Goal: Information Seeking & Learning: Check status

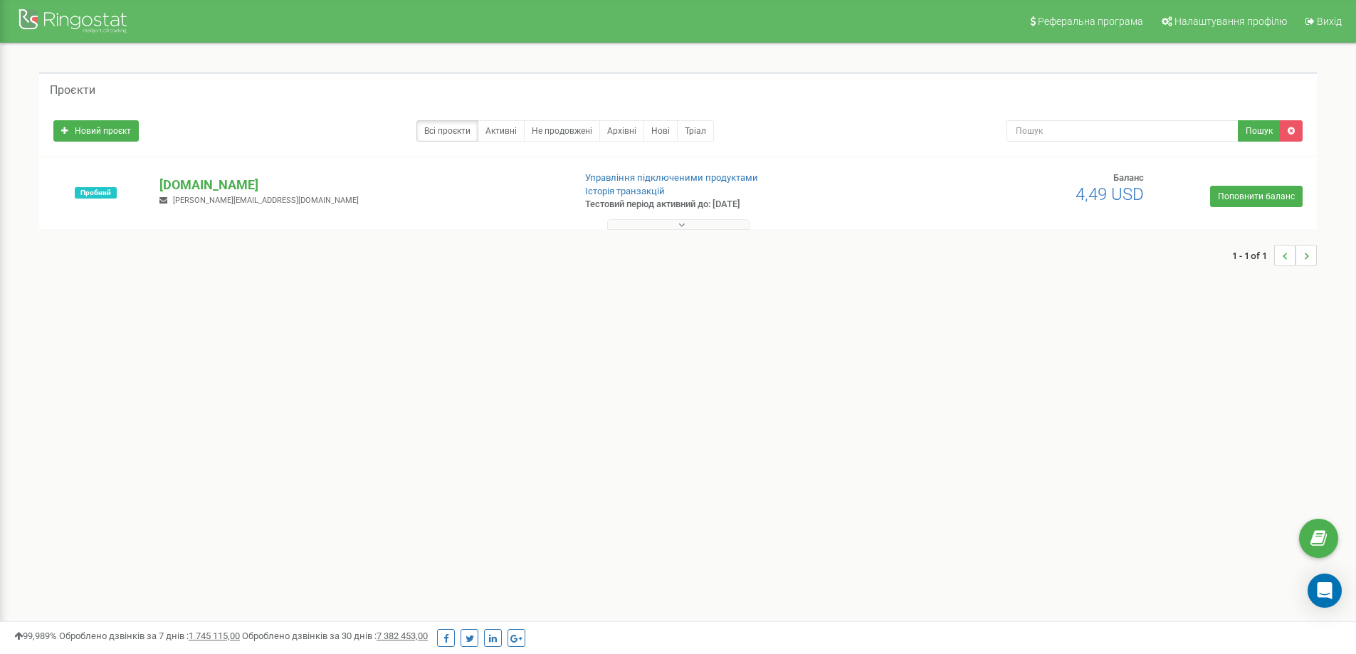
click at [676, 223] on button at bounding box center [678, 224] width 142 height 11
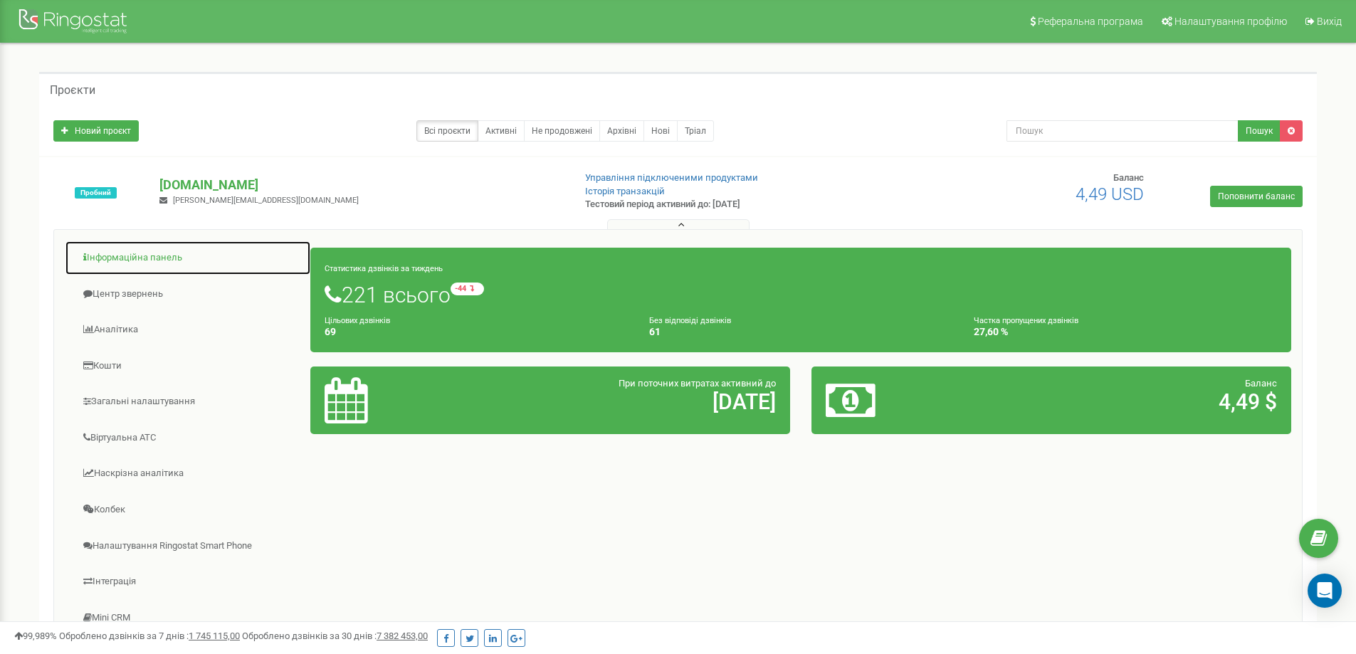
click at [130, 252] on link "Інформаційна панель" at bounding box center [188, 258] width 246 height 35
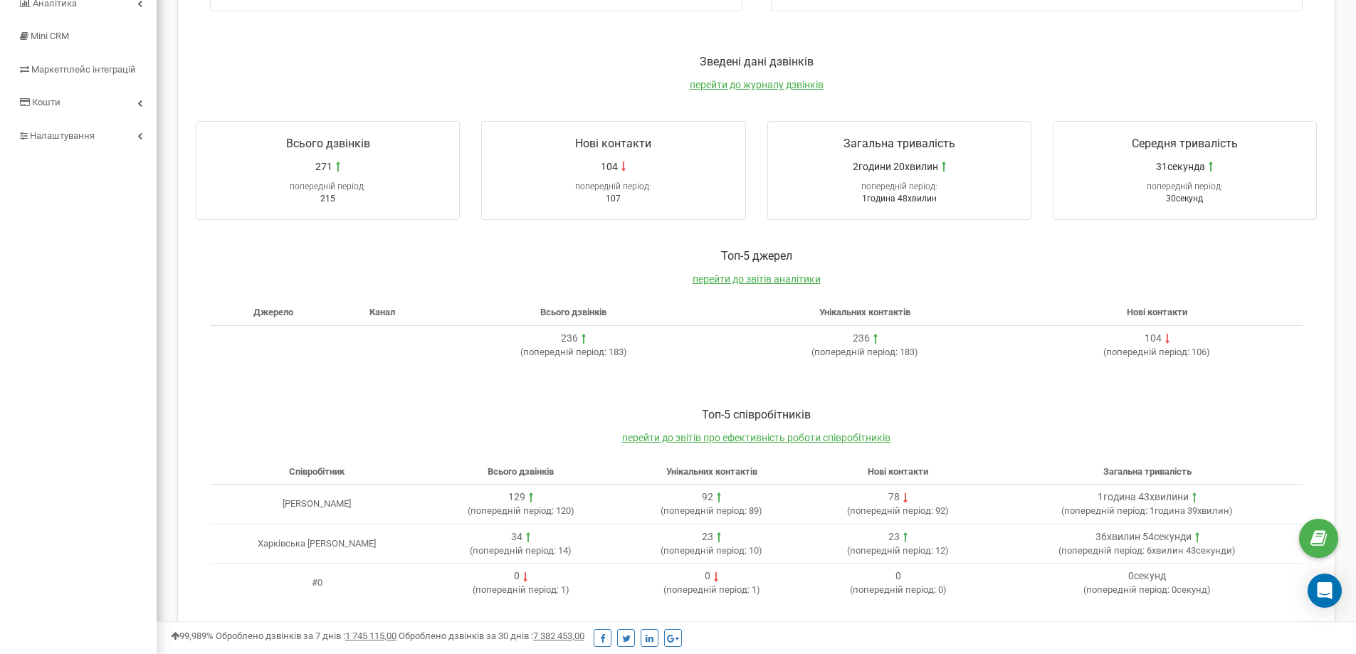
scroll to position [206, 0]
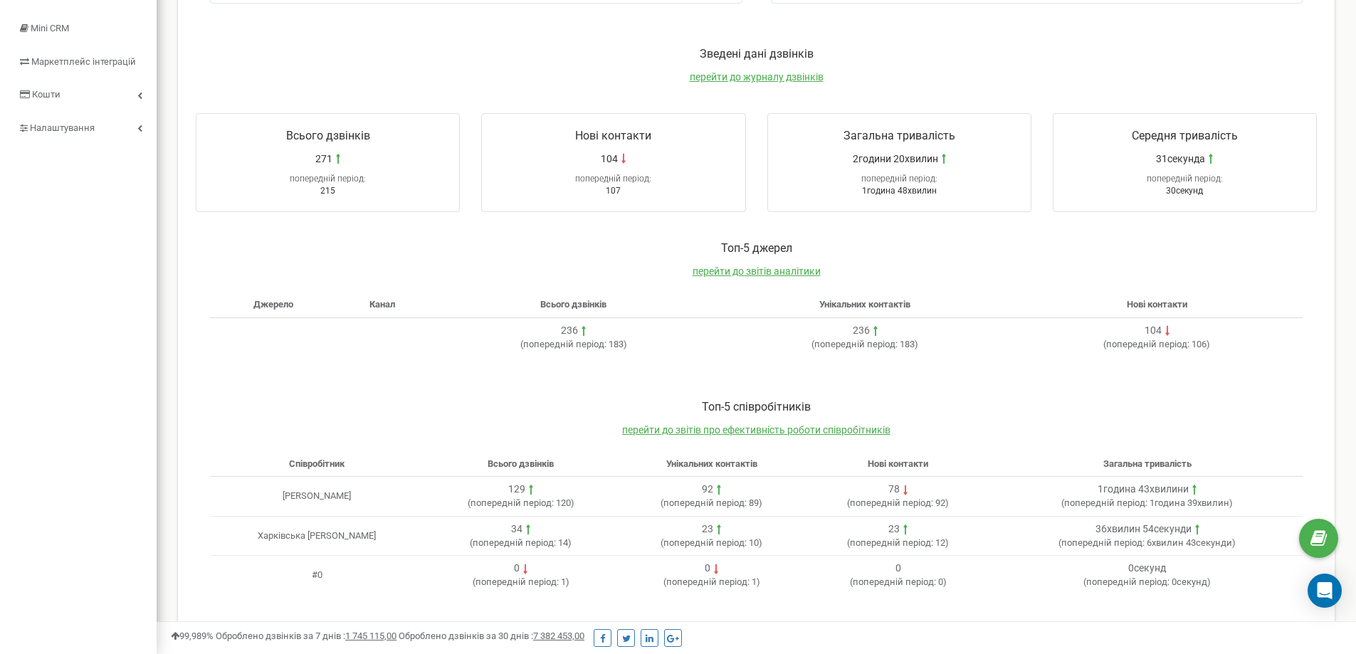
click at [287, 500] on td "[PERSON_NAME]" at bounding box center [316, 497] width 213 height 40
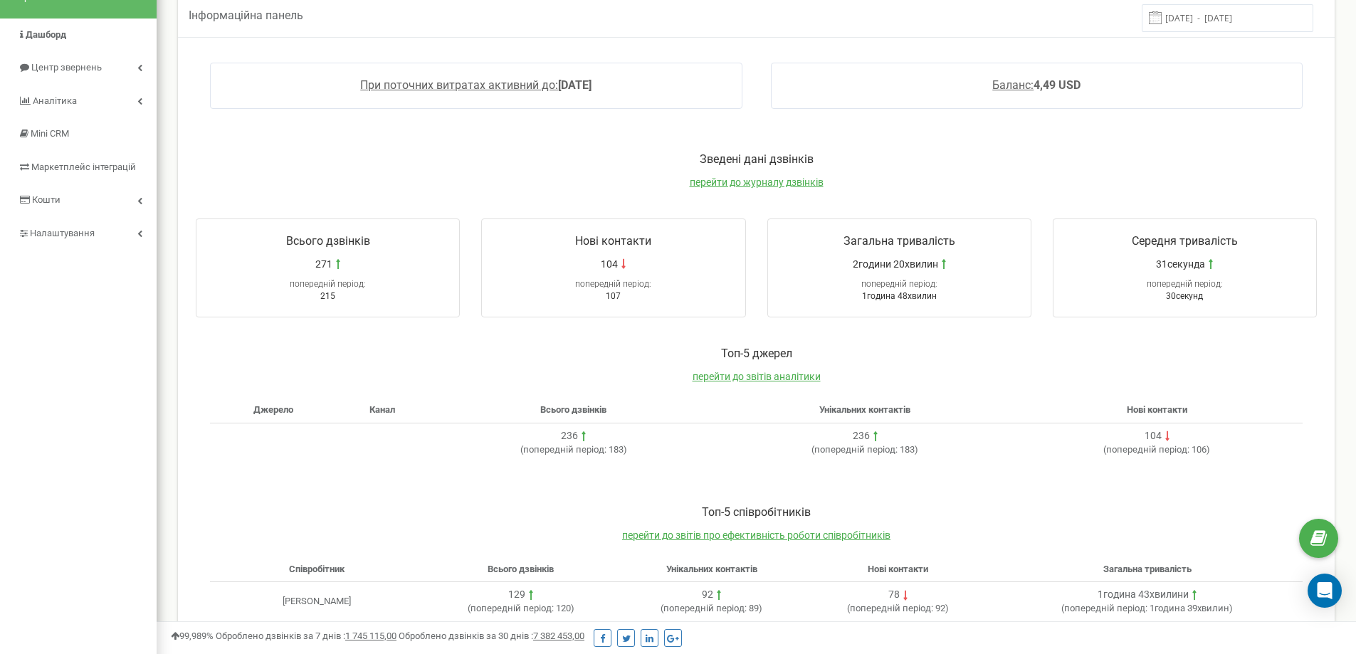
scroll to position [0, 0]
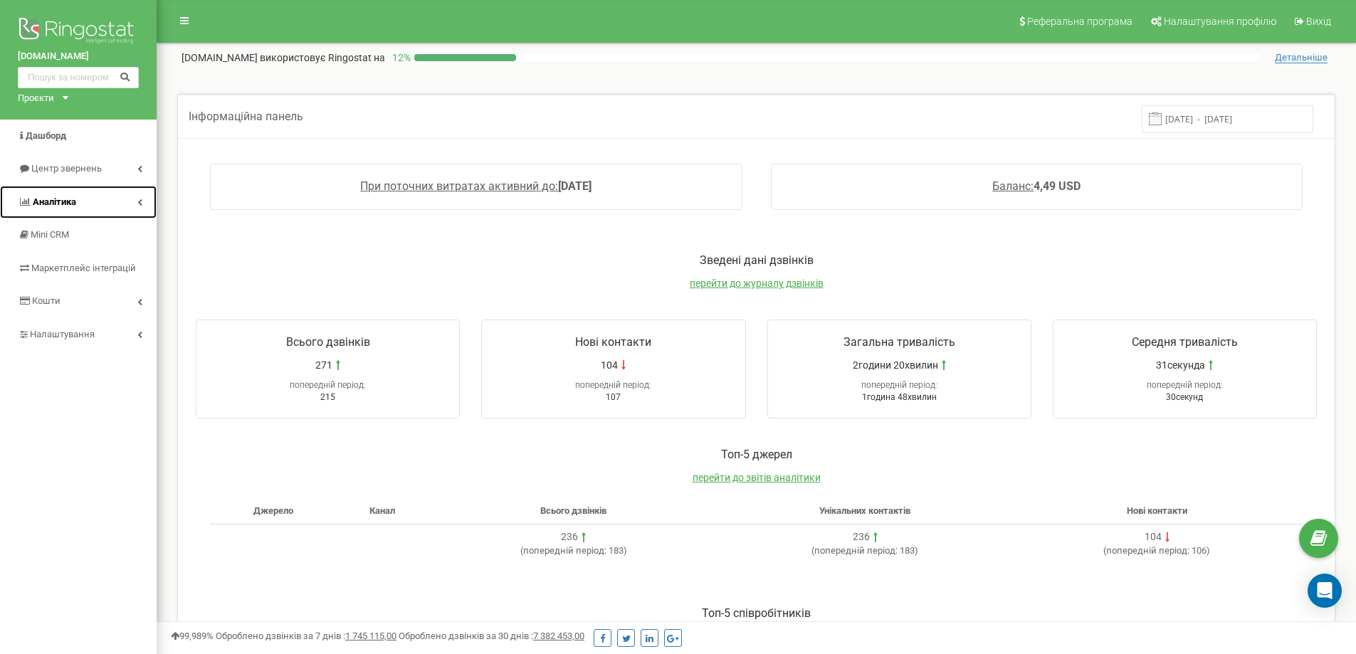
click at [88, 204] on link "Аналiтика" at bounding box center [78, 202] width 157 height 33
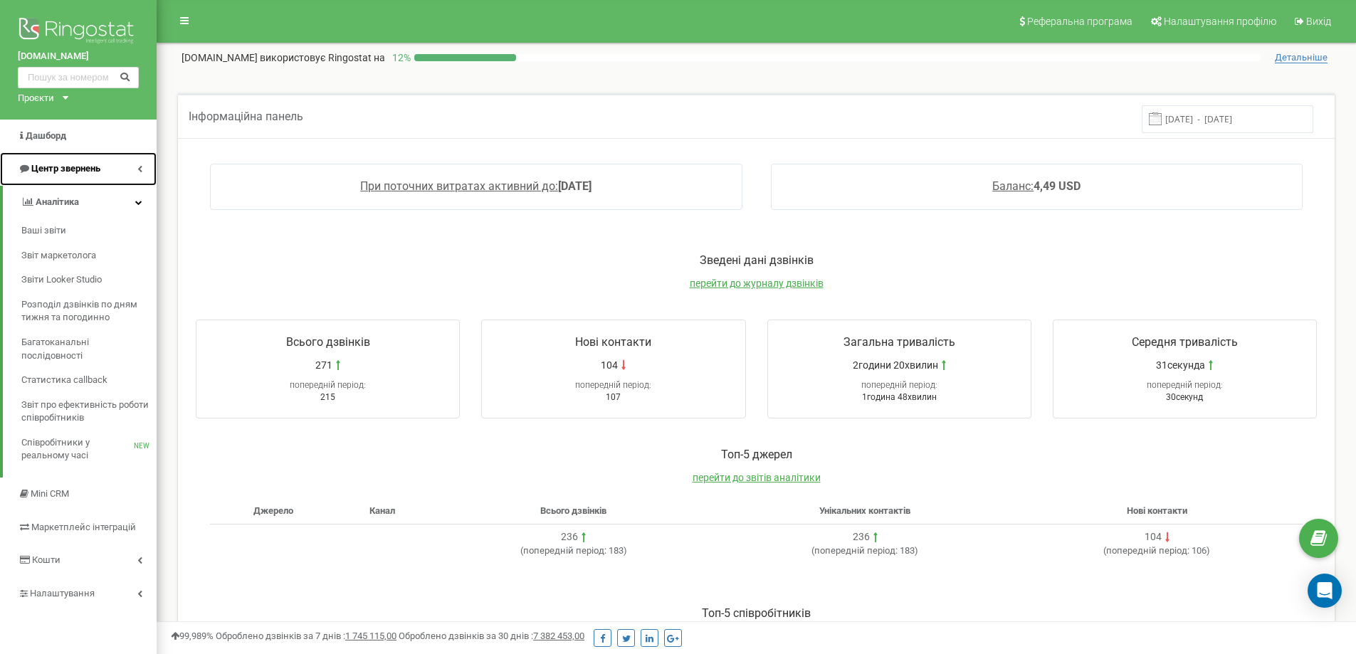
click at [112, 167] on link "Центр звернень" at bounding box center [78, 168] width 157 height 33
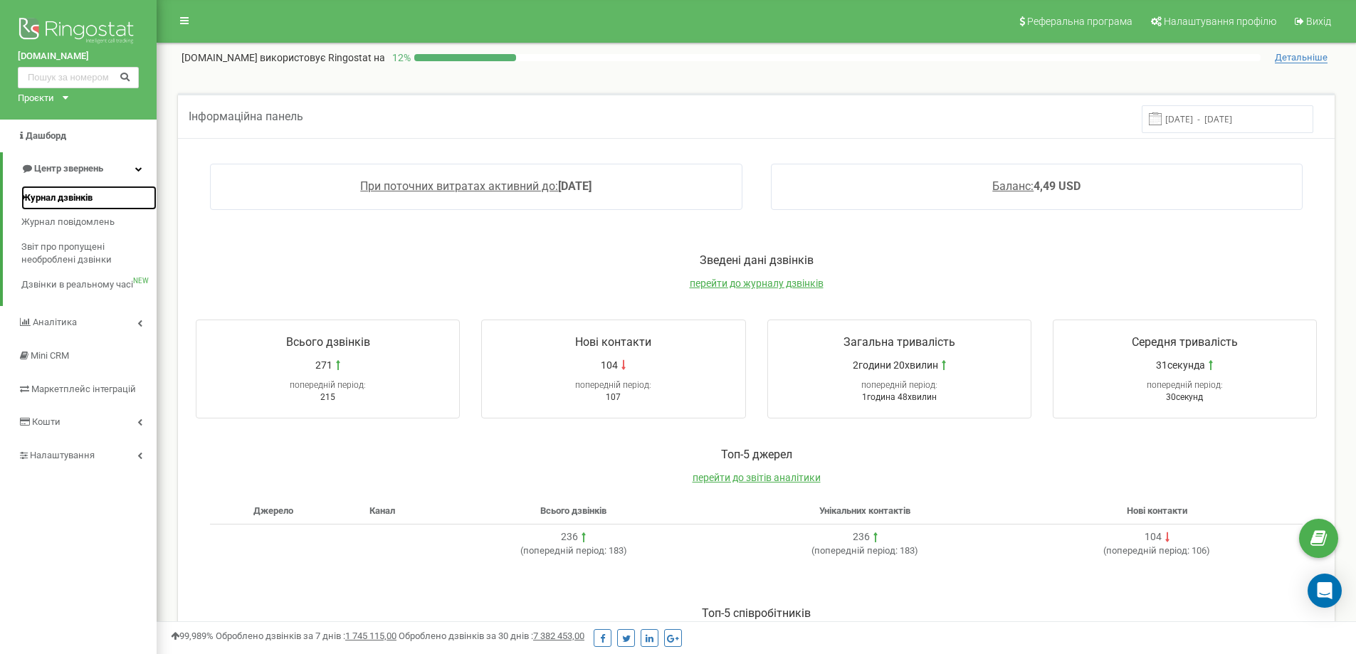
click at [54, 191] on span "Журнал дзвінків" at bounding box center [56, 198] width 71 height 14
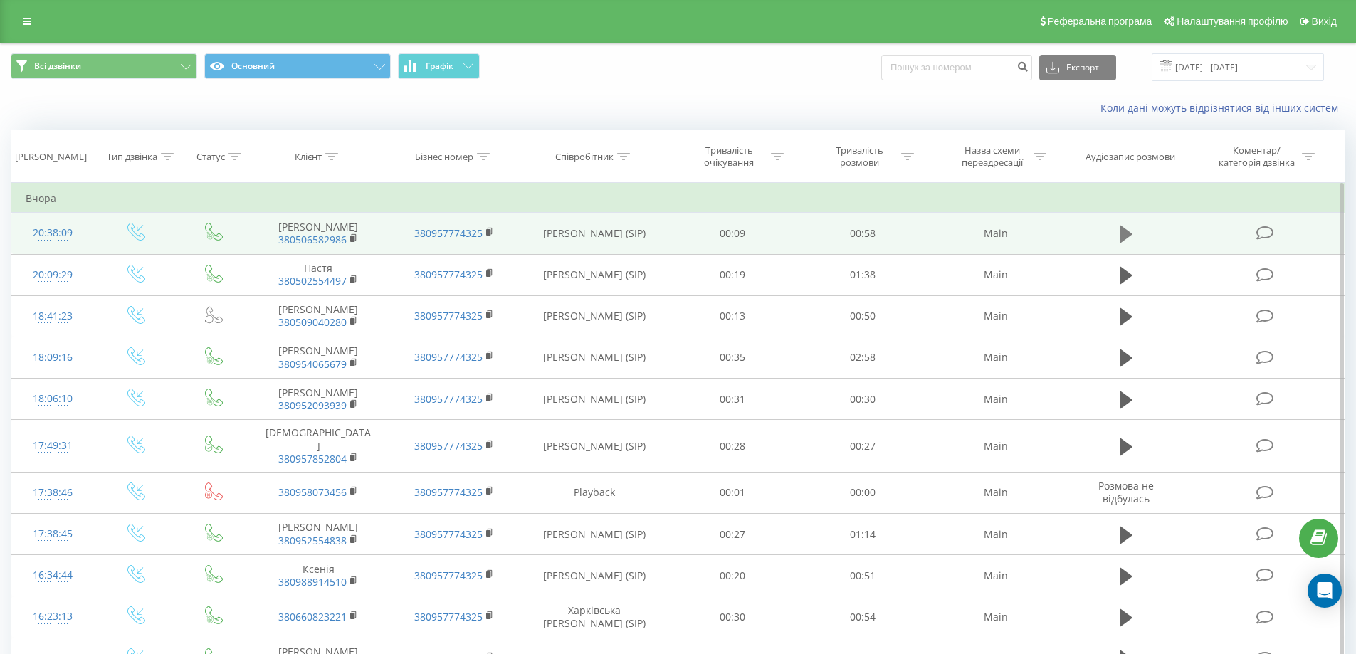
click at [1119, 231] on button at bounding box center [1125, 233] width 21 height 21
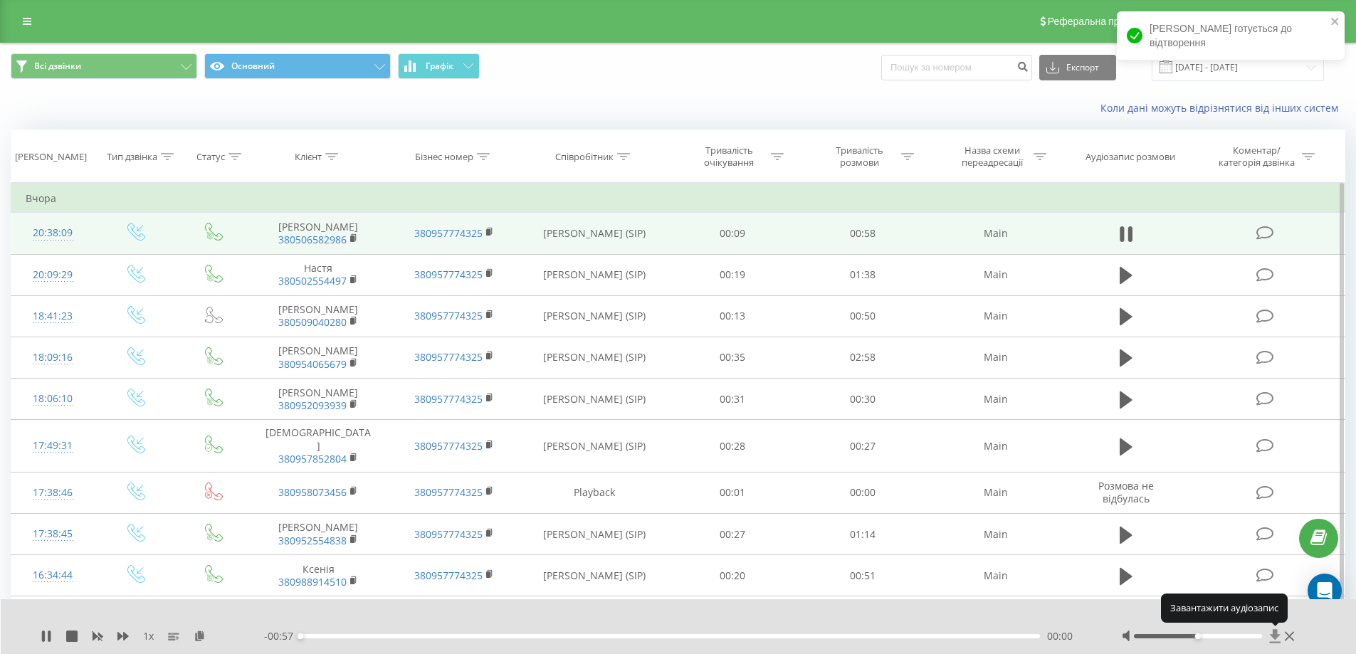
click at [1274, 637] on icon at bounding box center [1274, 636] width 11 height 14
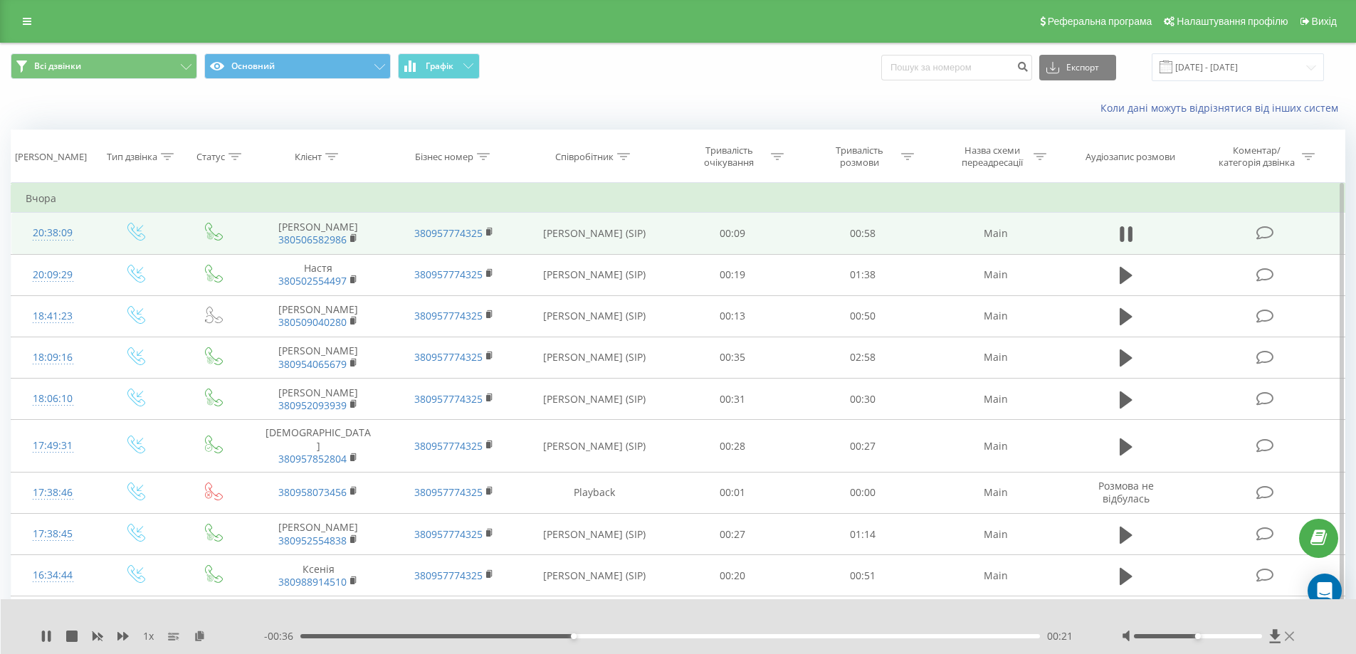
click at [1291, 633] on icon at bounding box center [1288, 636] width 9 height 9
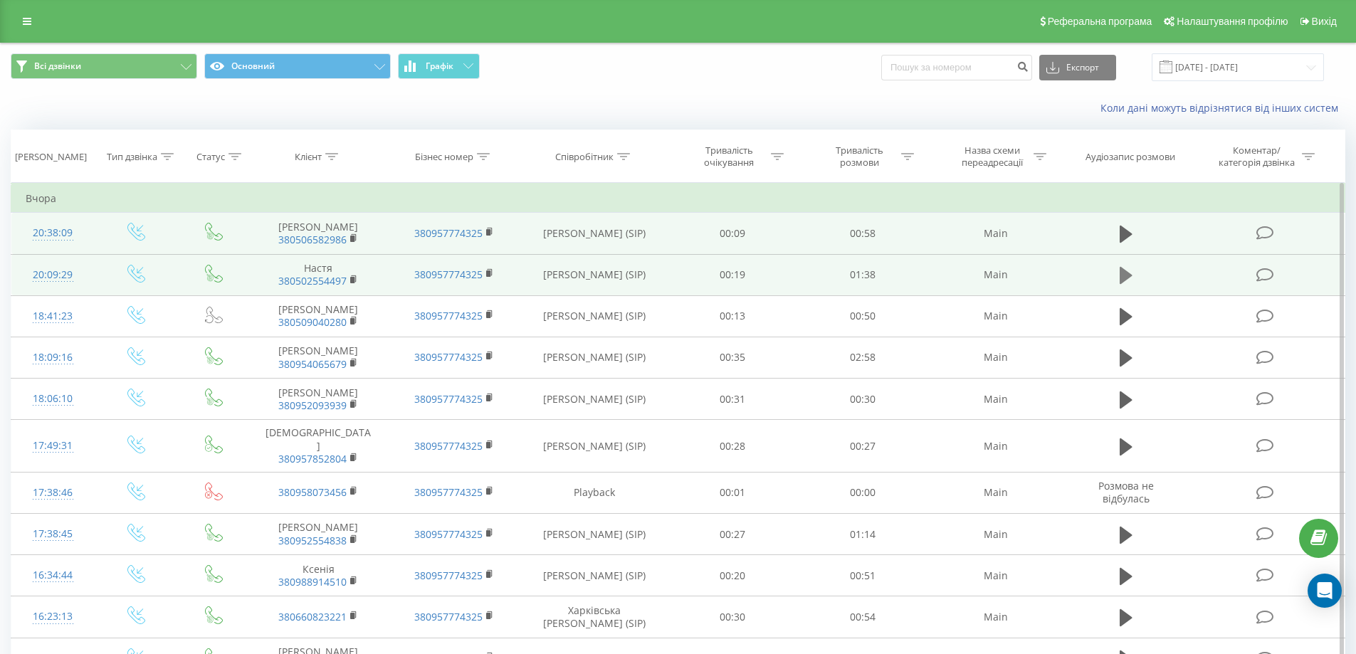
click at [1121, 278] on icon at bounding box center [1125, 275] width 13 height 17
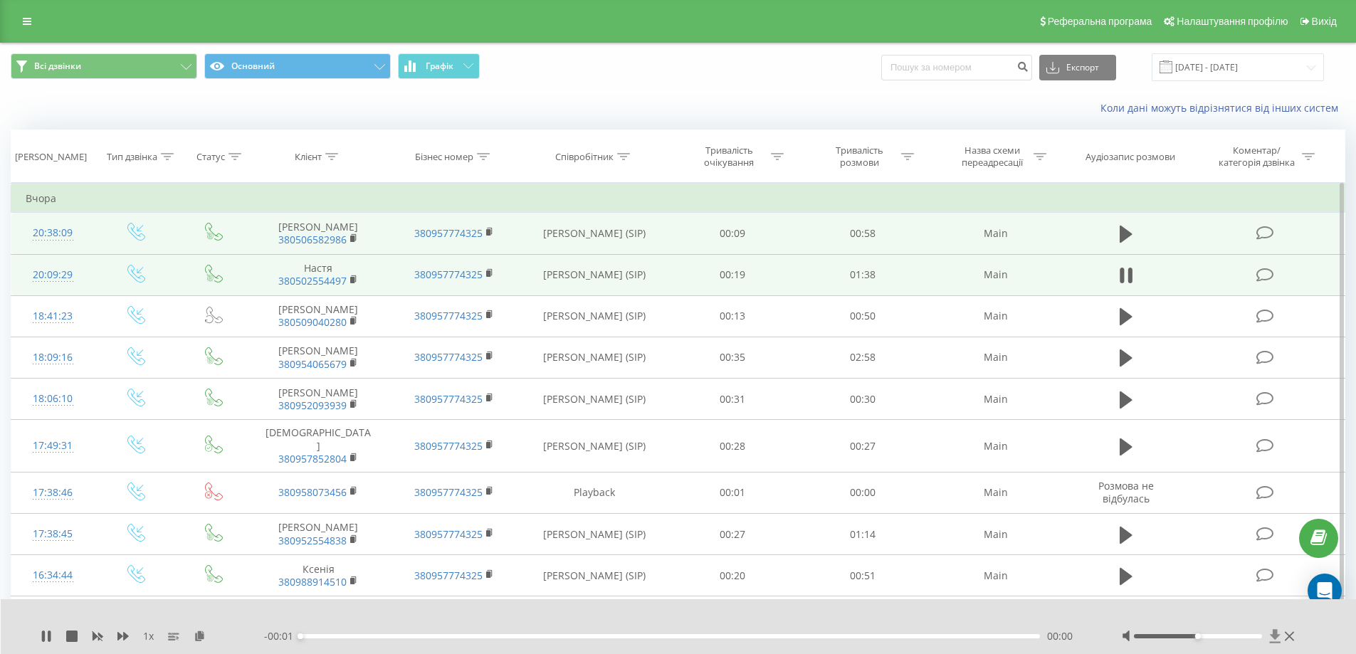
click at [1272, 636] on icon at bounding box center [1274, 636] width 11 height 14
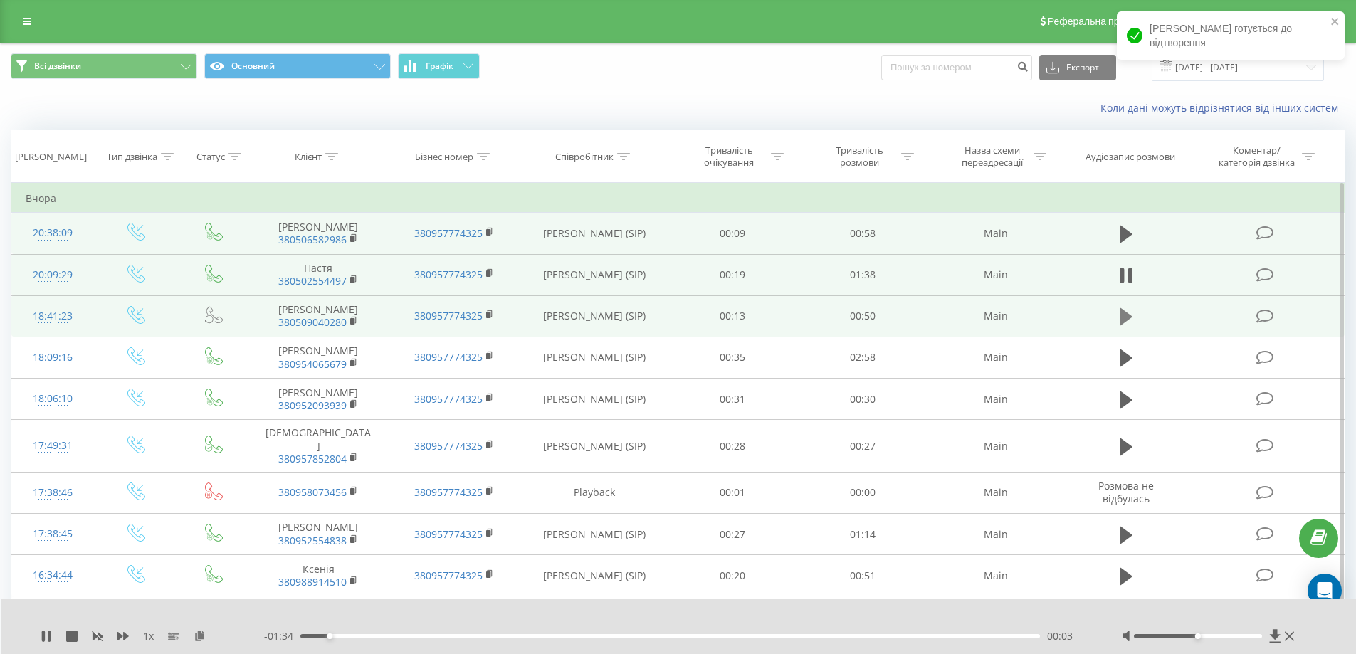
click at [1128, 317] on icon at bounding box center [1125, 316] width 13 height 17
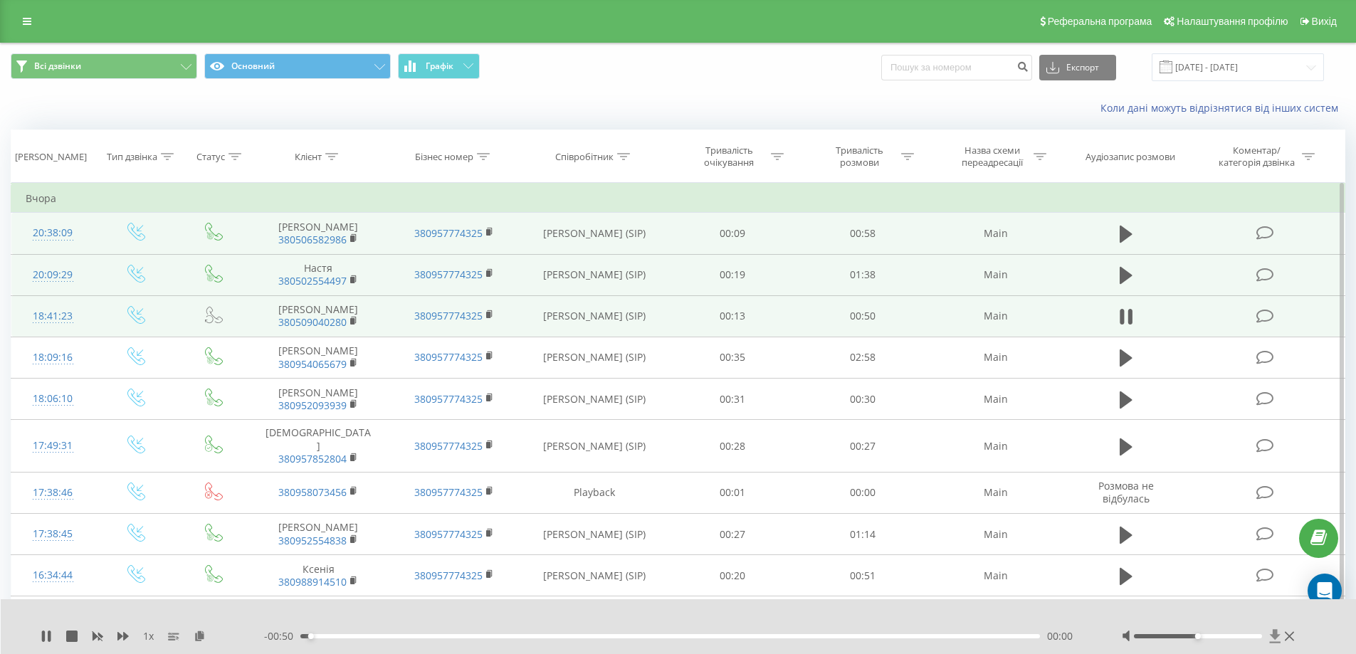
click at [1275, 632] on icon at bounding box center [1274, 636] width 11 height 14
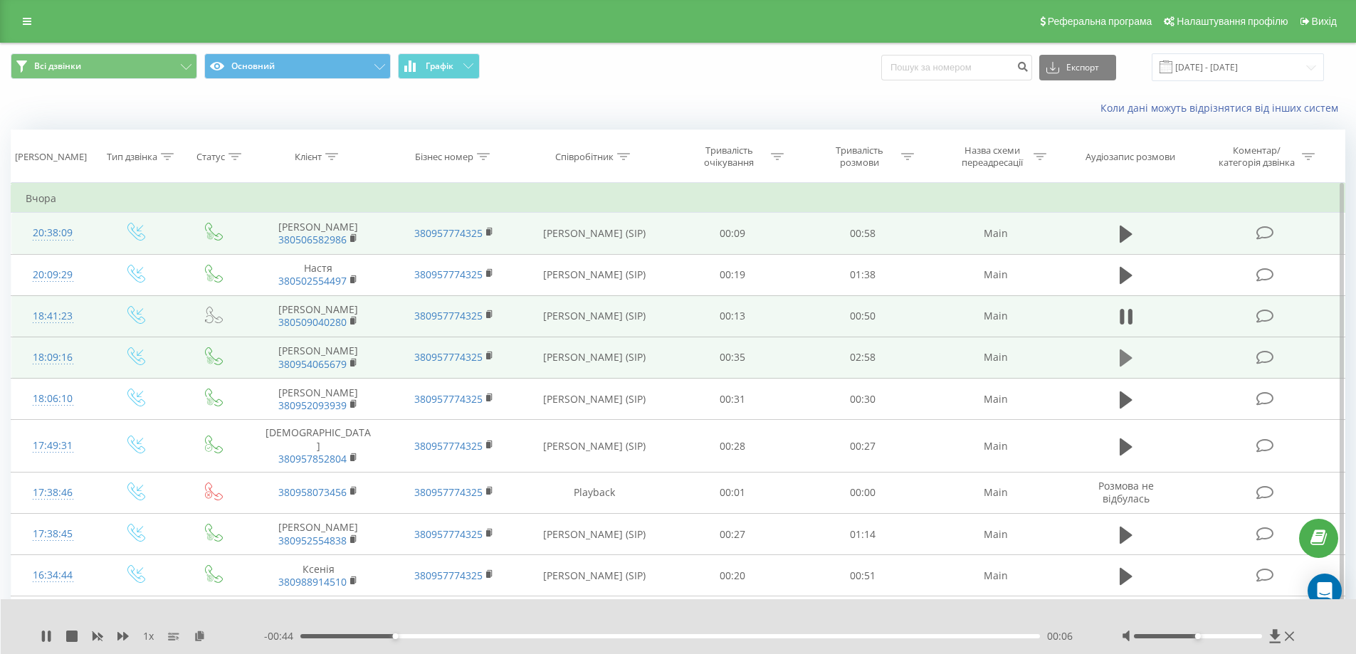
click at [1124, 356] on icon at bounding box center [1125, 357] width 13 height 17
click at [1276, 637] on icon at bounding box center [1274, 636] width 11 height 14
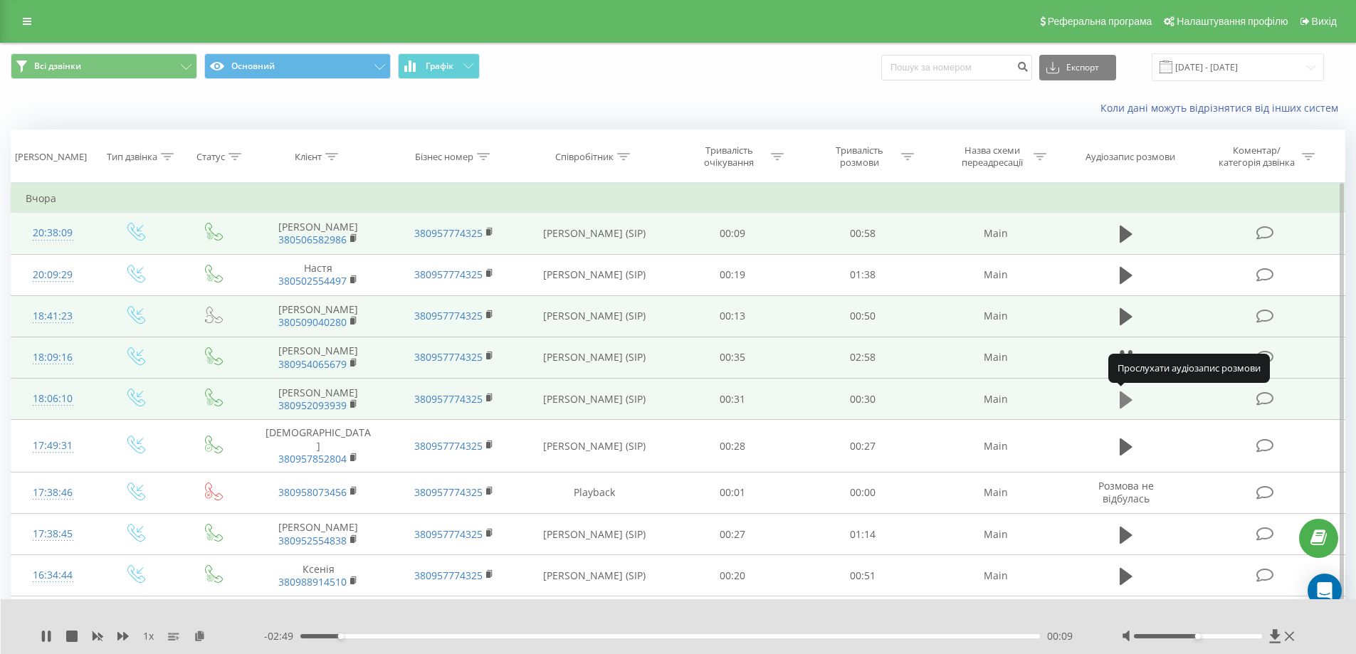
click at [1126, 399] on icon at bounding box center [1125, 399] width 13 height 17
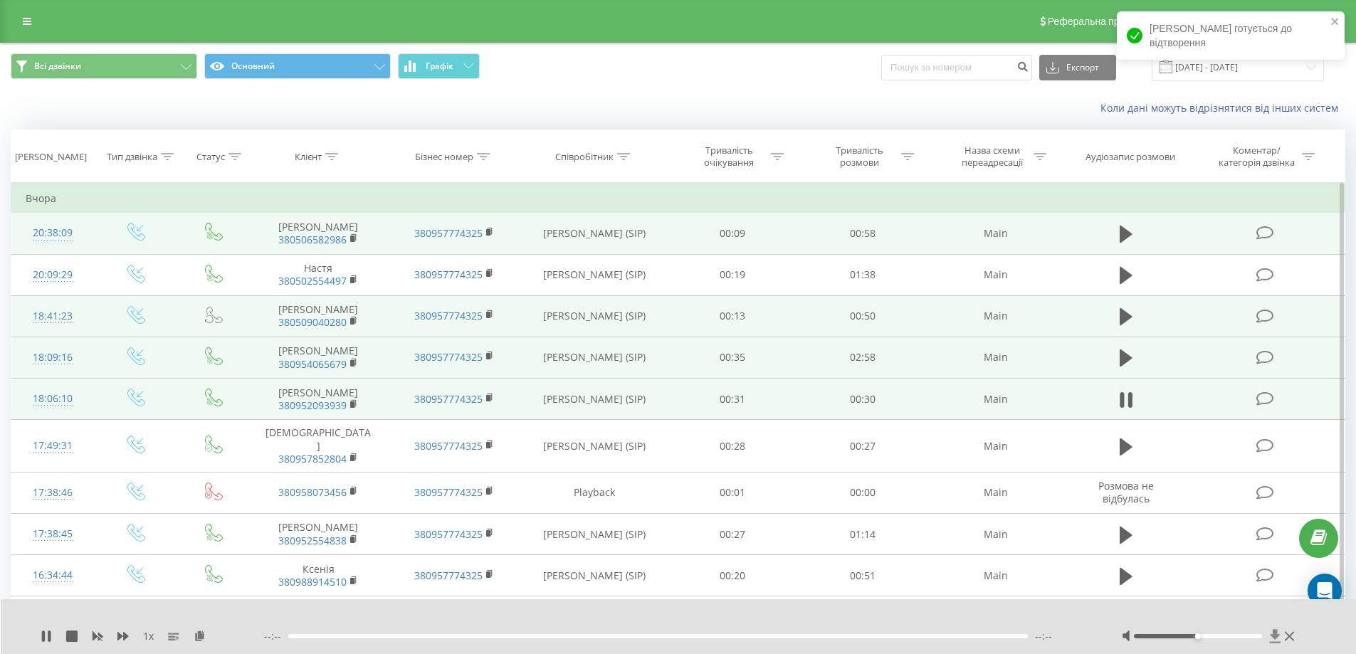
click at [1274, 635] on icon at bounding box center [1274, 636] width 11 height 14
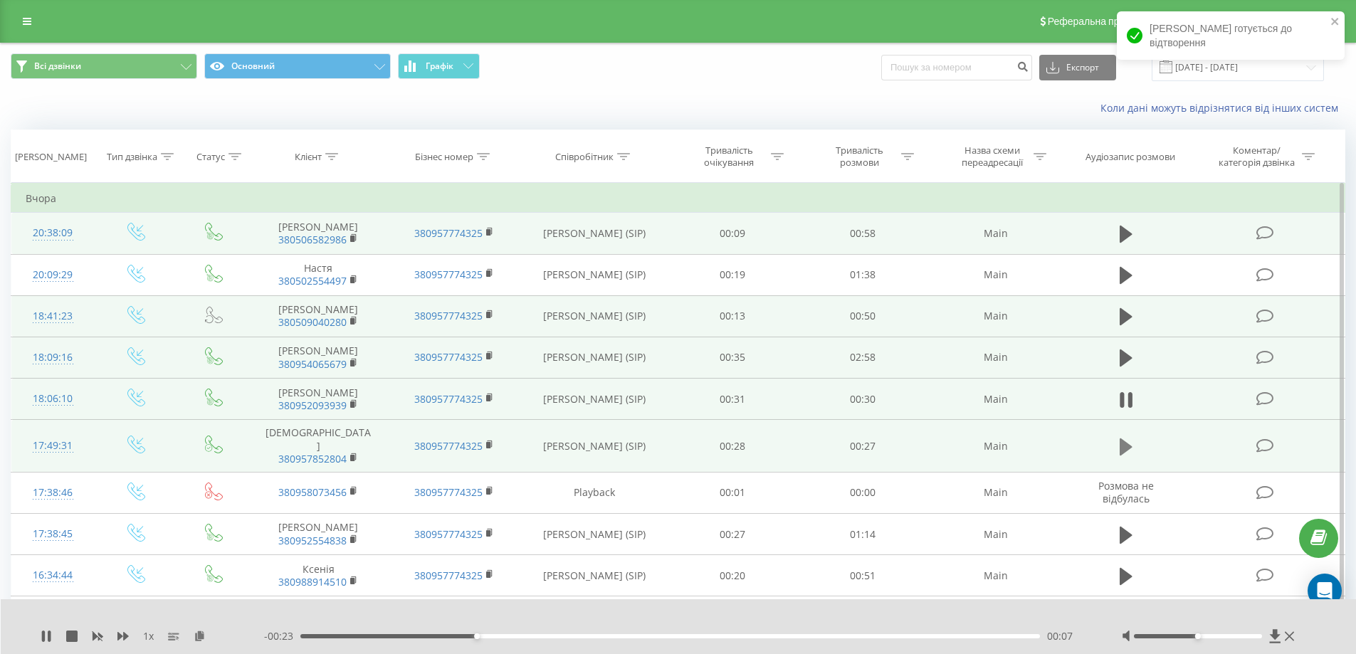
click at [1124, 438] on icon at bounding box center [1125, 446] width 13 height 17
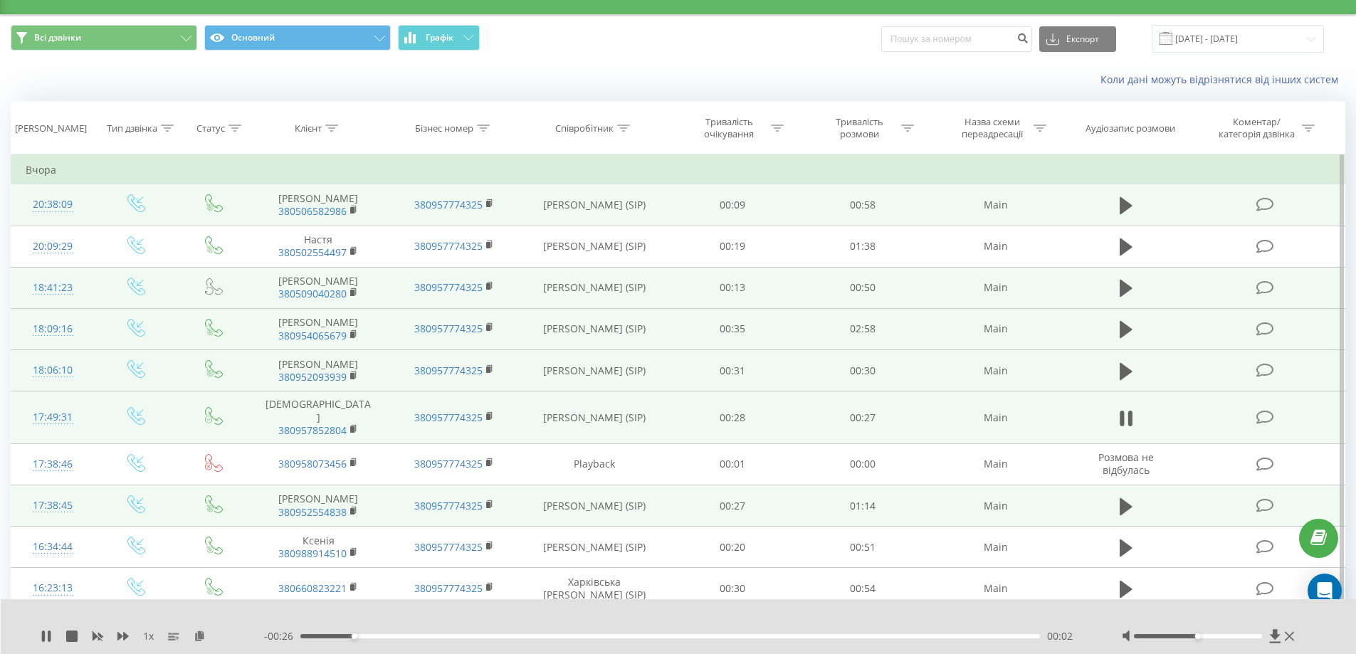
scroll to position [285, 0]
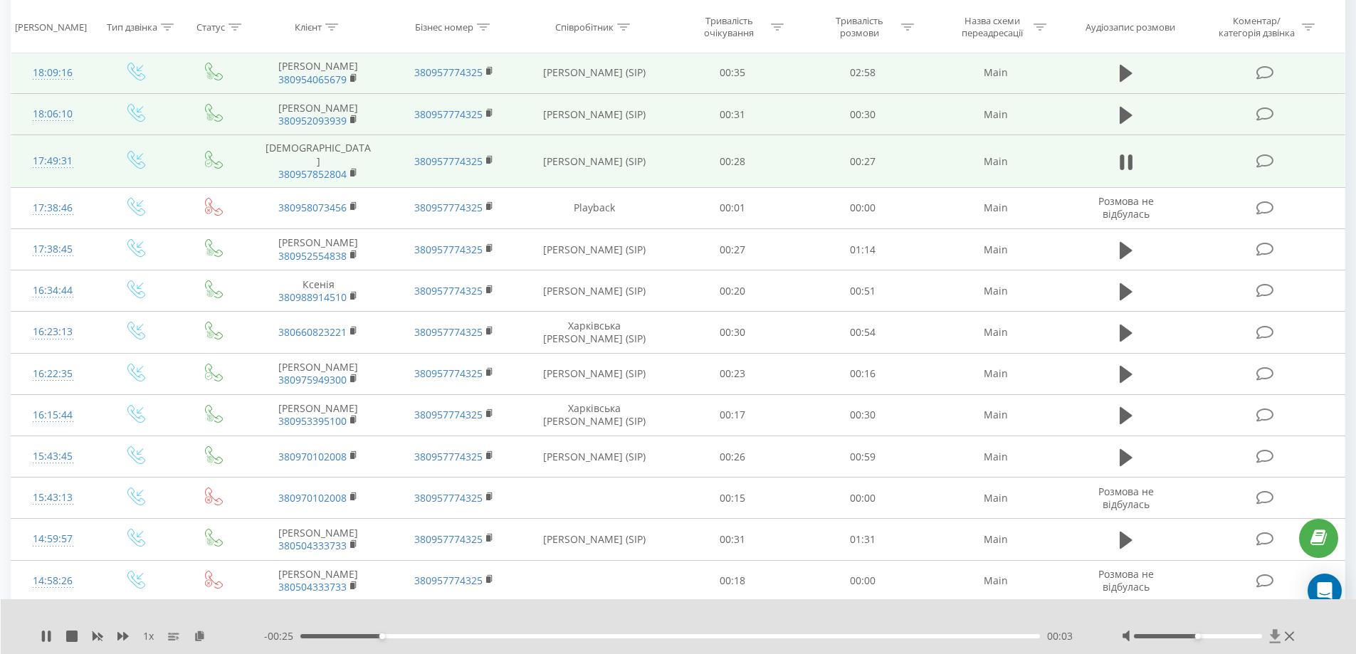
click at [1274, 636] on icon at bounding box center [1274, 636] width 11 height 14
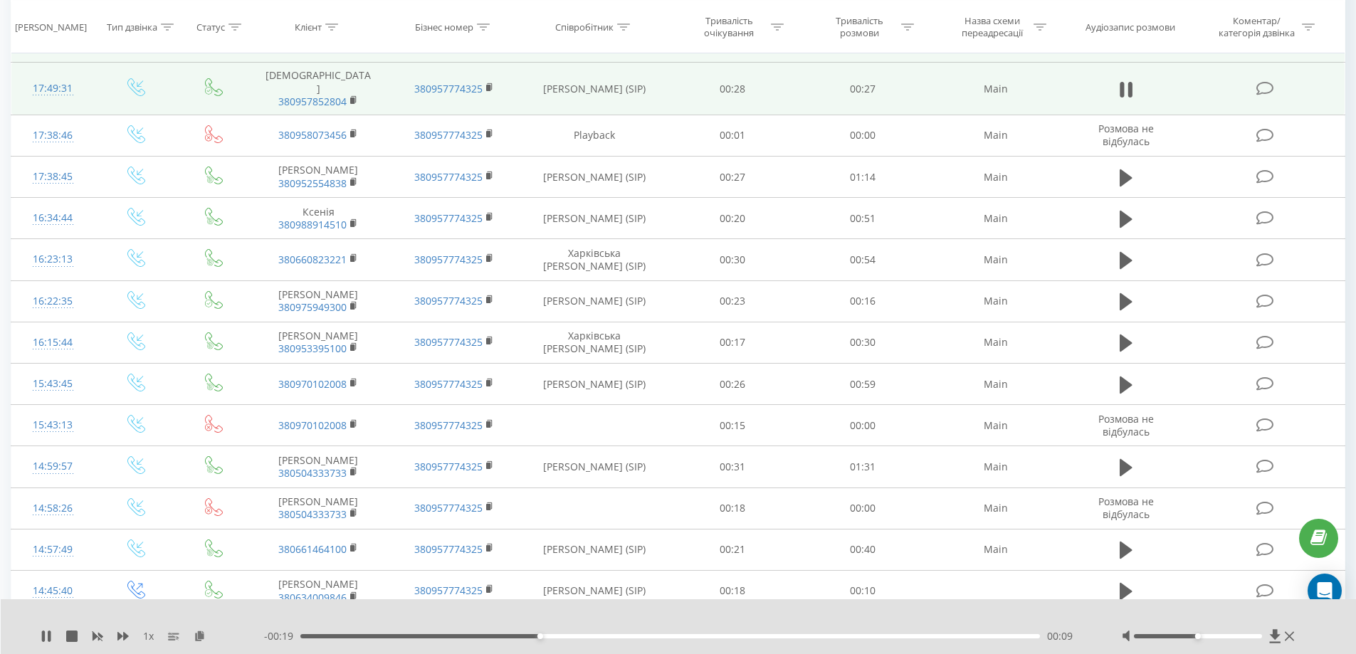
scroll to position [427, 0]
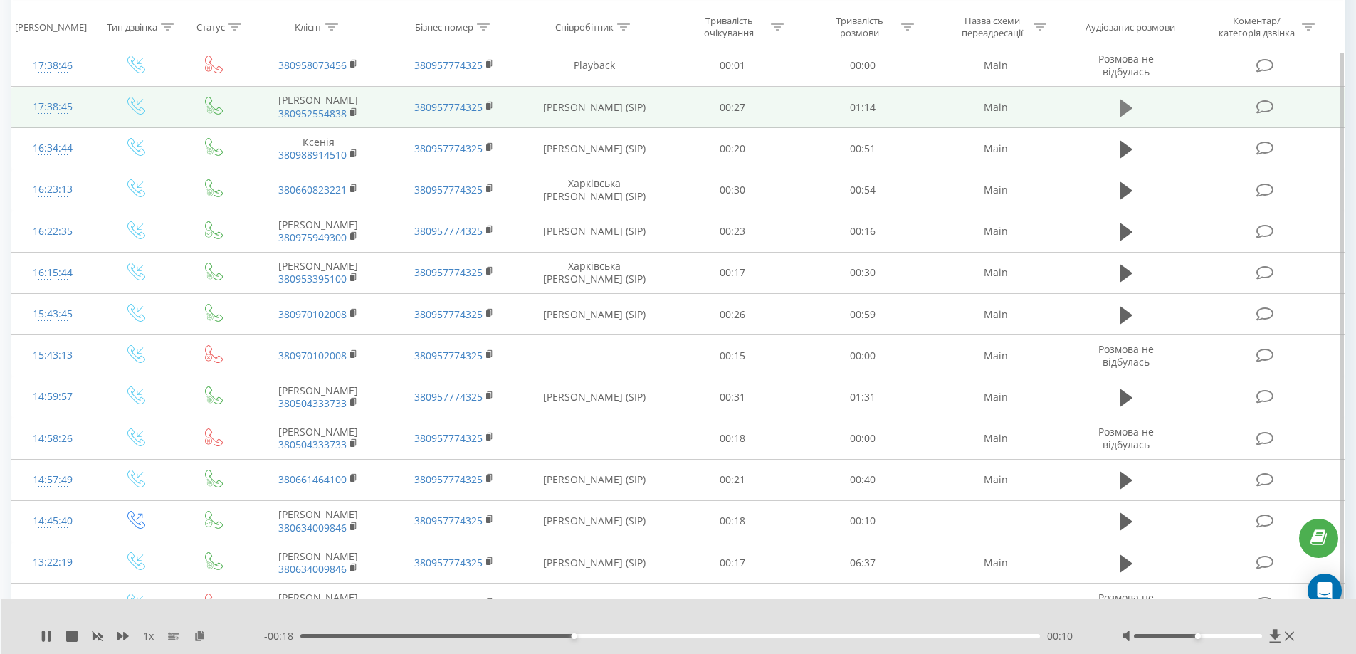
click at [1128, 100] on icon at bounding box center [1125, 107] width 13 height 17
click at [1273, 633] on icon at bounding box center [1274, 636] width 11 height 14
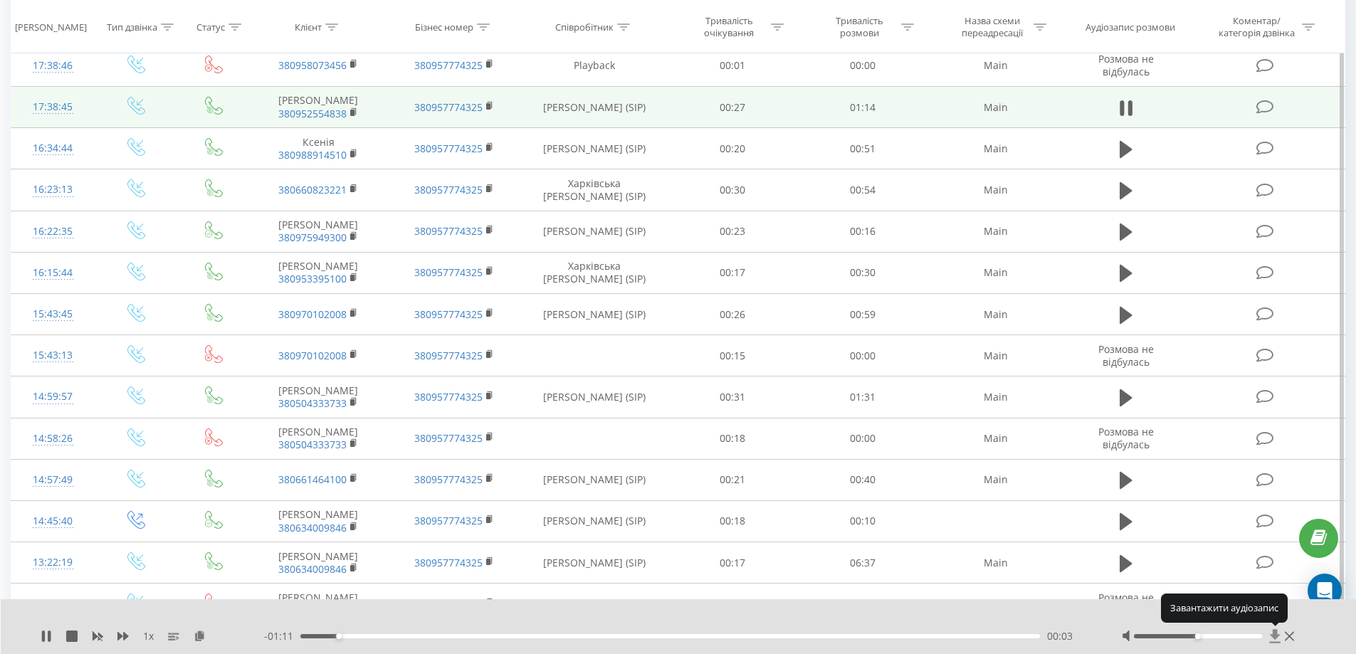
click at [1273, 632] on icon at bounding box center [1274, 636] width 11 height 14
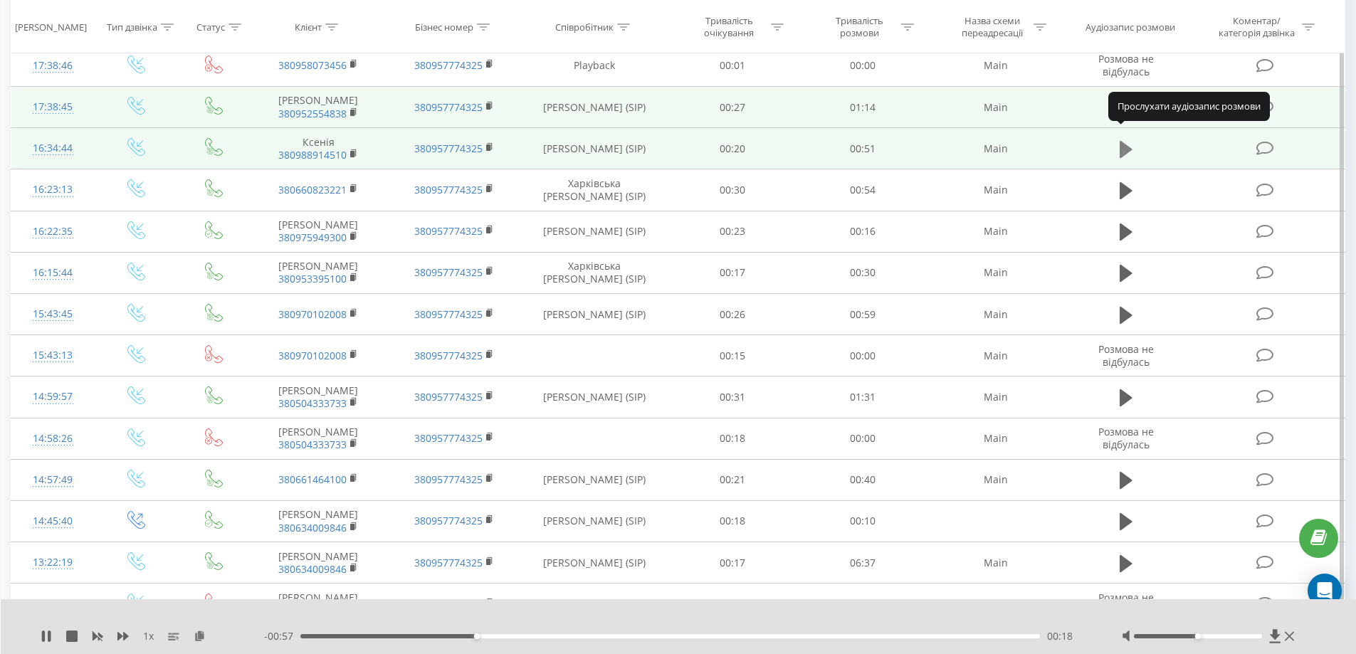
click at [1131, 141] on icon at bounding box center [1125, 149] width 13 height 17
click at [1275, 638] on icon at bounding box center [1274, 636] width 11 height 14
click at [1274, 639] on icon at bounding box center [1275, 636] width 12 height 14
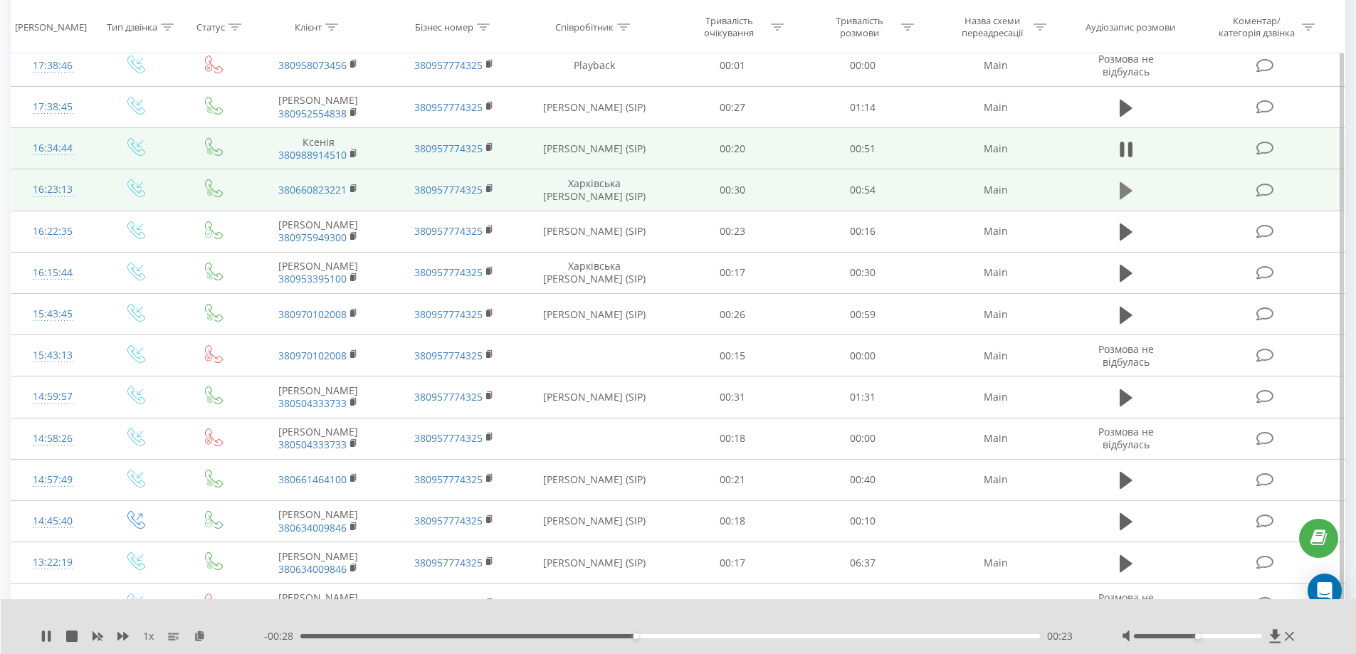
click at [1124, 182] on icon at bounding box center [1125, 190] width 13 height 17
click at [1273, 635] on icon at bounding box center [1274, 636] width 11 height 14
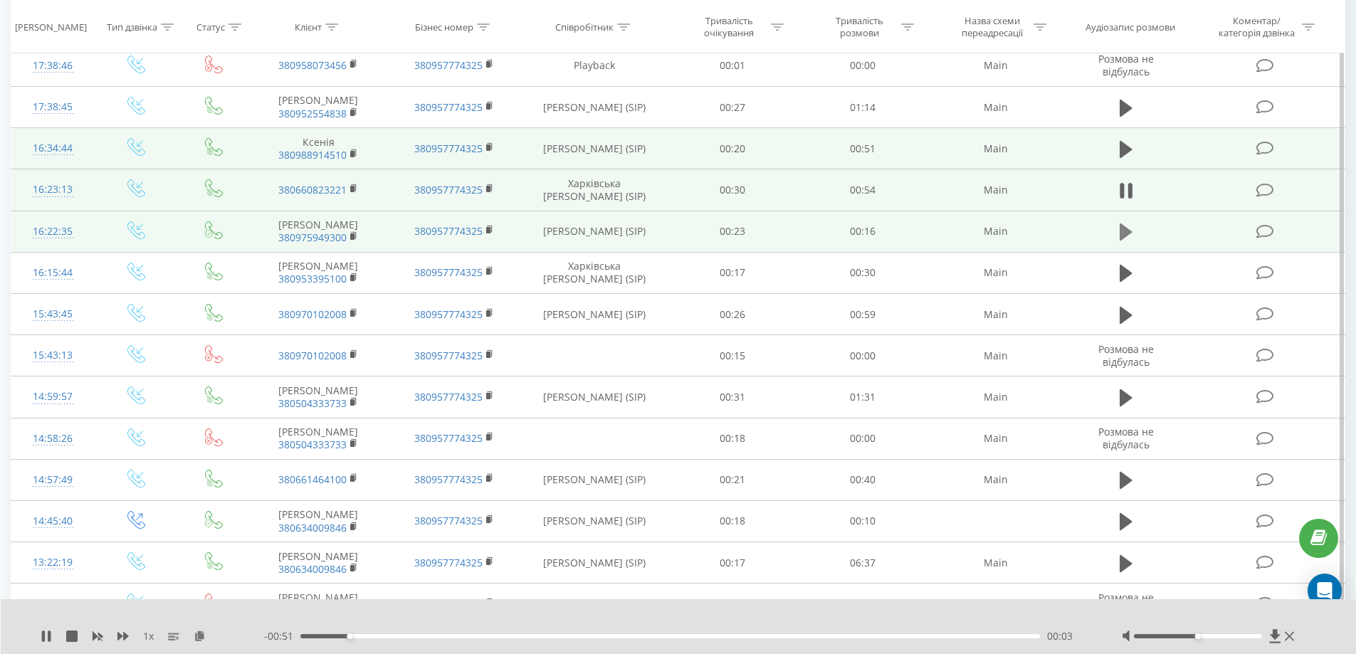
click at [1121, 226] on icon at bounding box center [1125, 231] width 13 height 17
click at [1274, 636] on icon at bounding box center [1274, 636] width 11 height 14
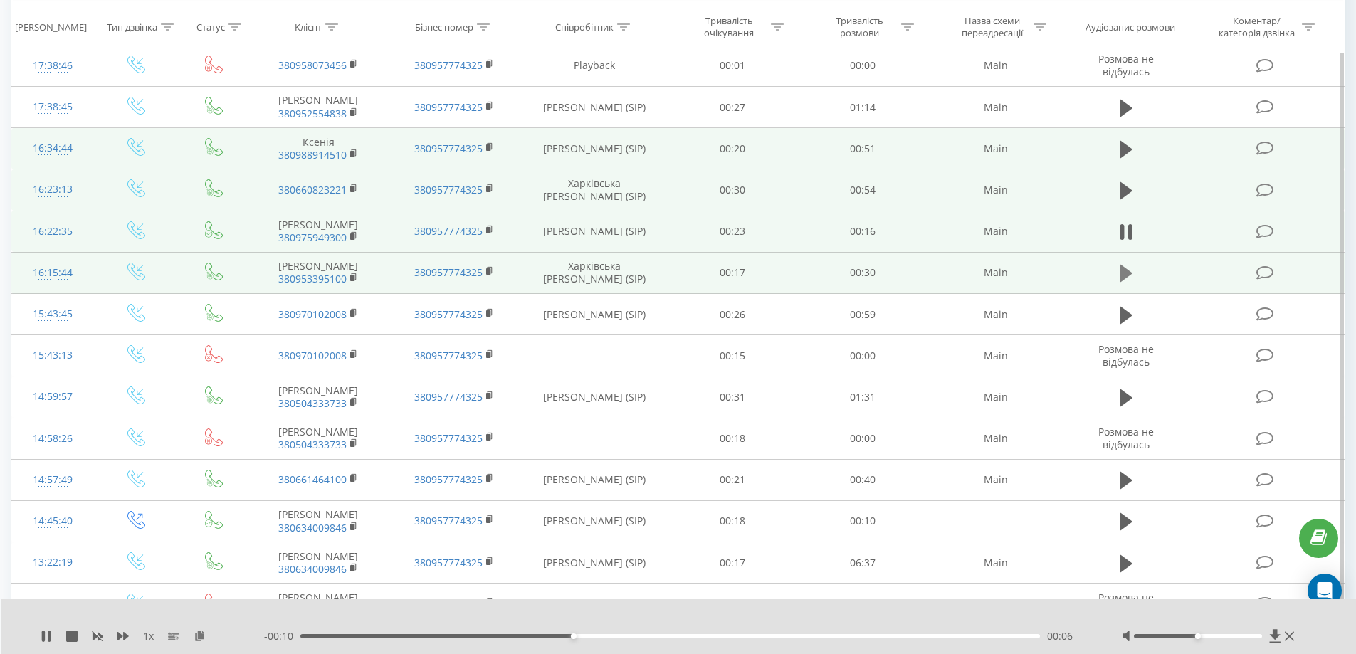
click at [1126, 265] on icon at bounding box center [1125, 273] width 13 height 17
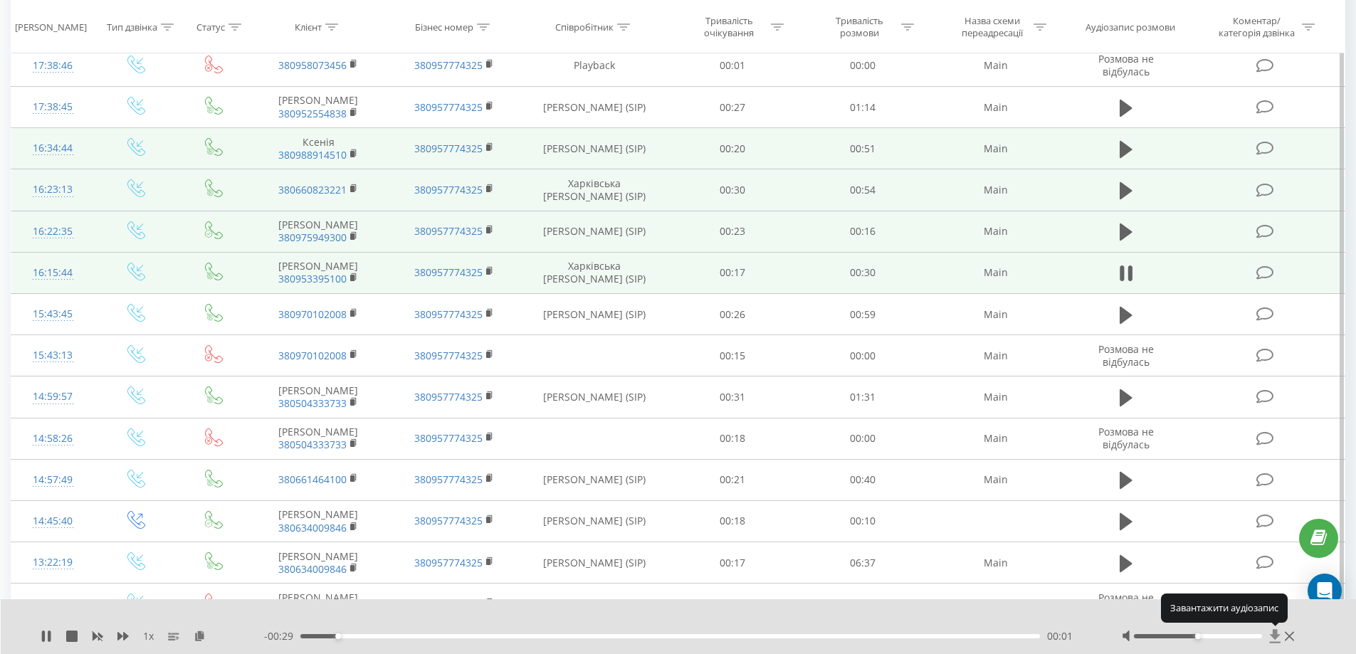
click at [1276, 637] on icon at bounding box center [1274, 636] width 11 height 14
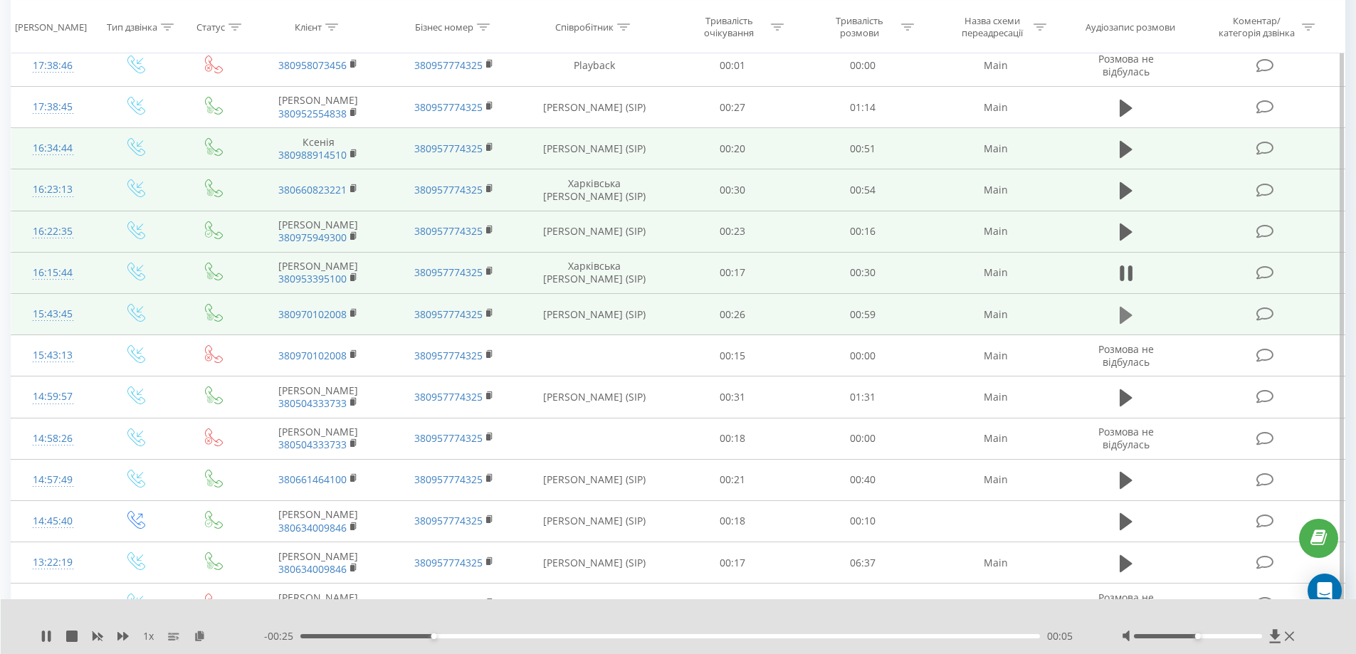
click at [1132, 305] on button at bounding box center [1125, 315] width 21 height 21
click at [1272, 633] on icon at bounding box center [1275, 636] width 12 height 14
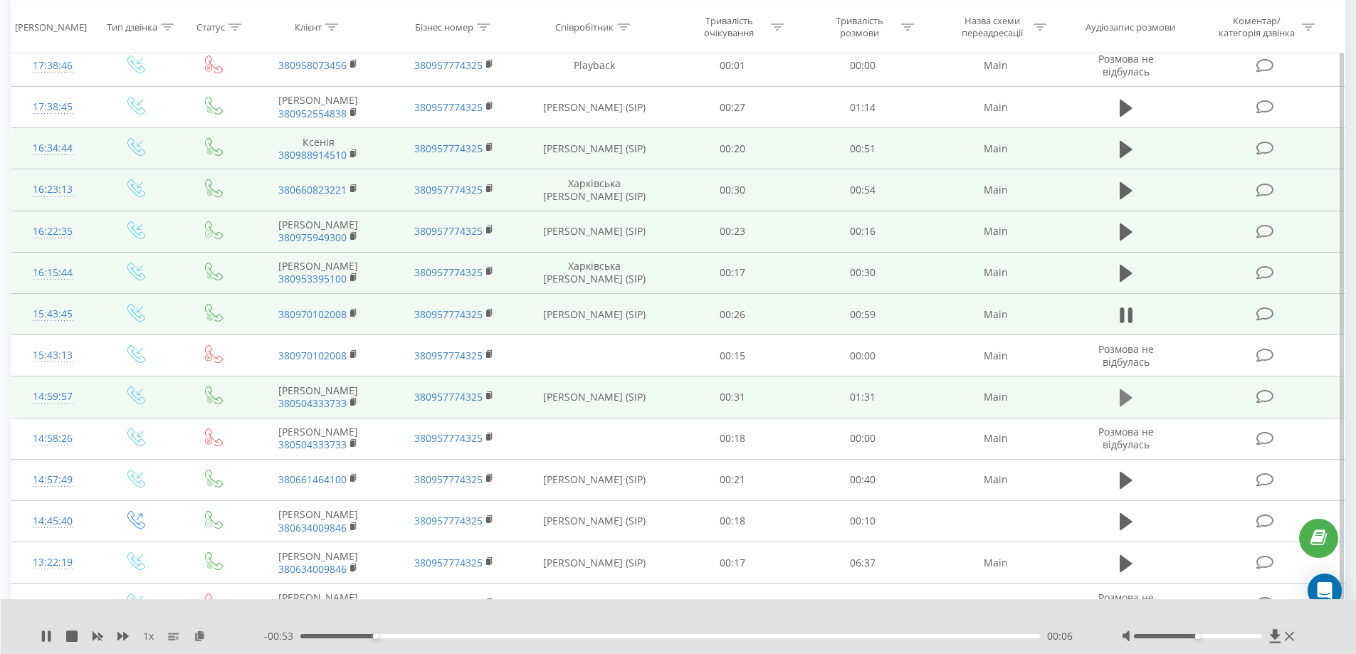
click at [1129, 388] on icon at bounding box center [1125, 398] width 13 height 20
click at [1273, 635] on icon at bounding box center [1274, 636] width 11 height 14
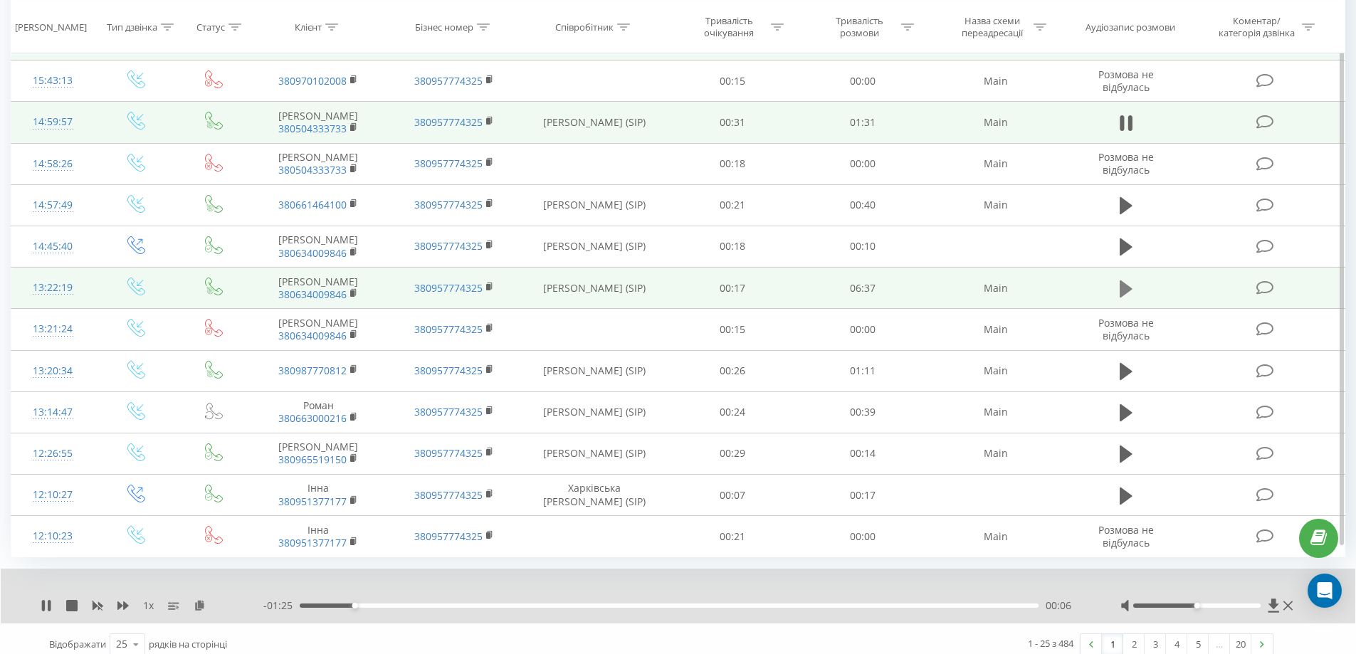
scroll to position [702, 0]
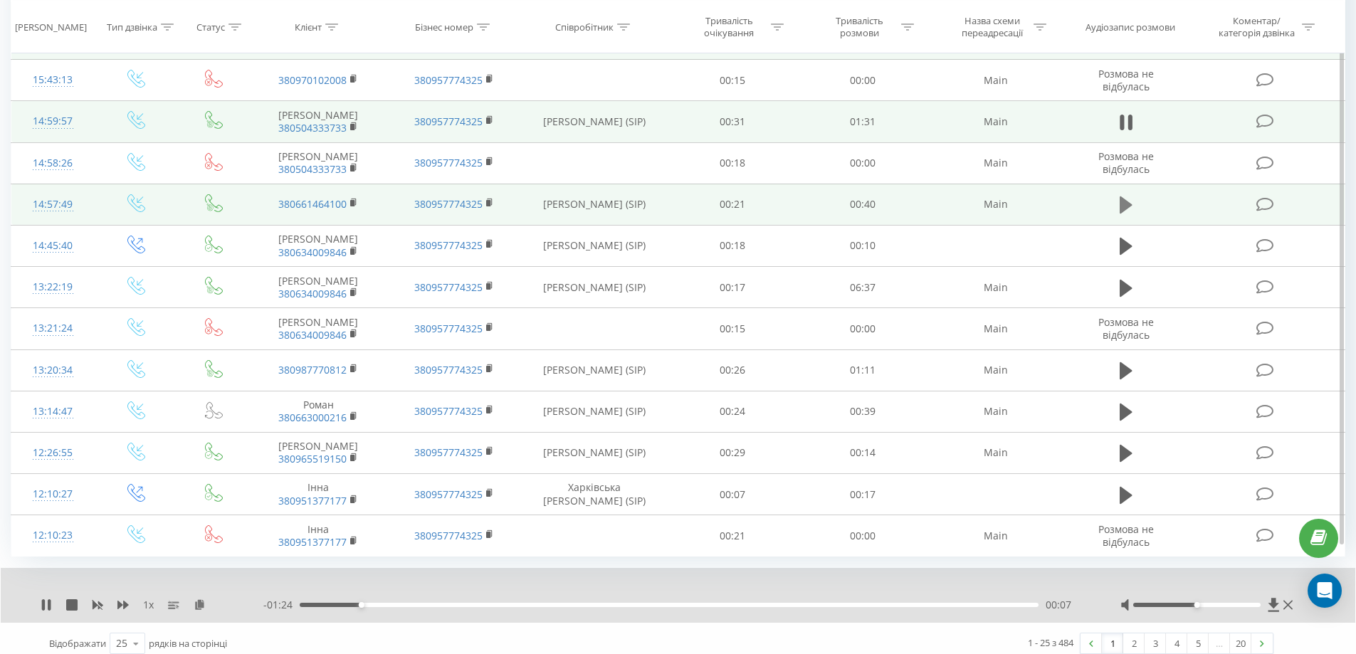
click at [1126, 196] on icon at bounding box center [1125, 204] width 13 height 17
click at [1270, 598] on icon at bounding box center [1273, 605] width 12 height 14
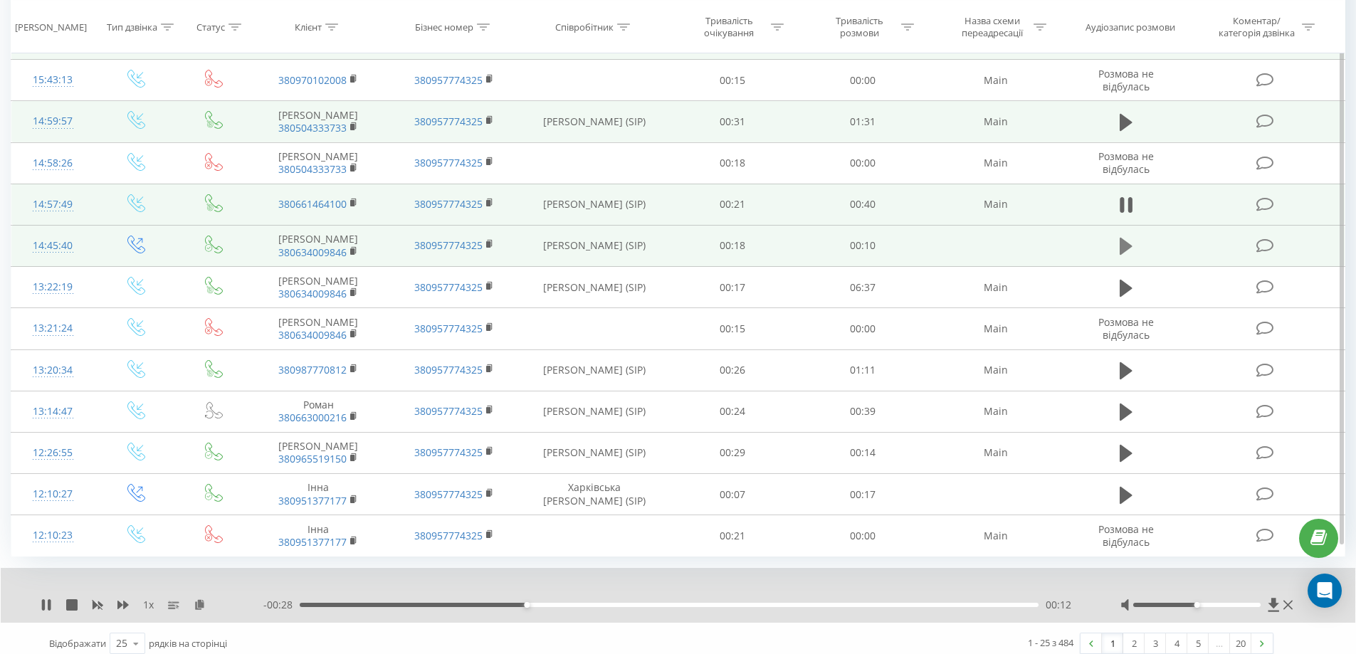
click at [1129, 238] on icon at bounding box center [1125, 246] width 13 height 17
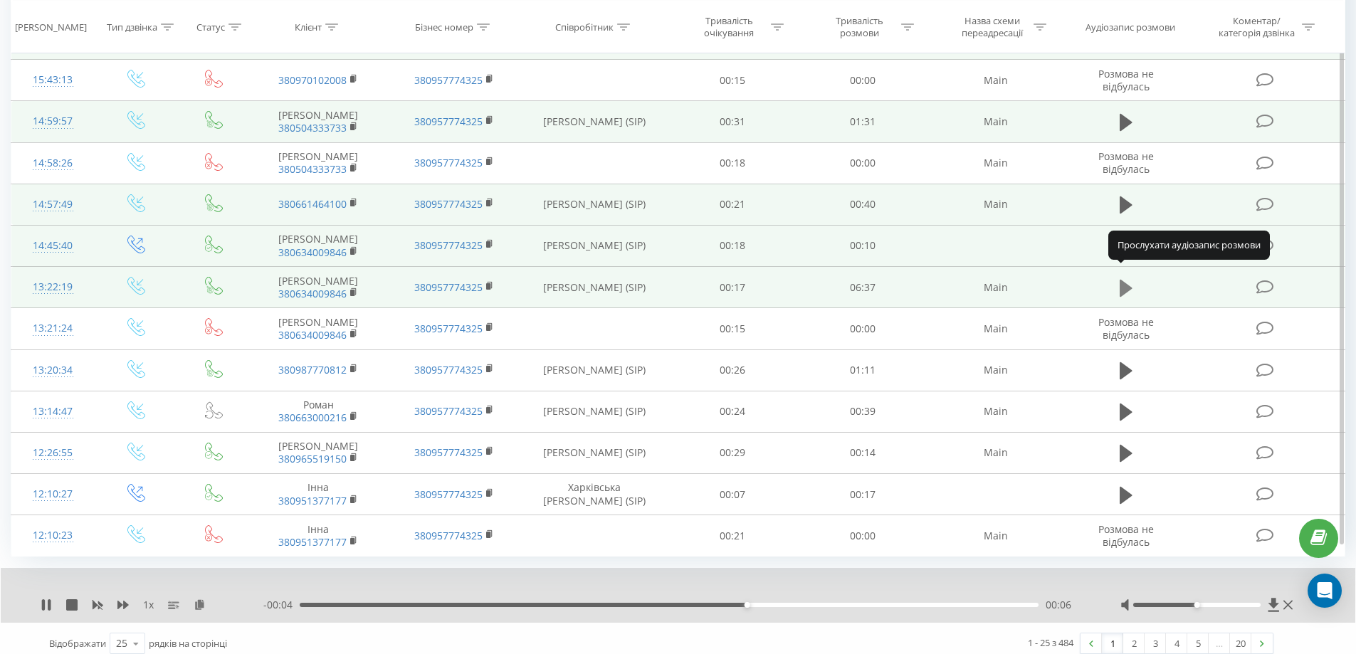
click at [1121, 280] on icon at bounding box center [1125, 287] width 13 height 17
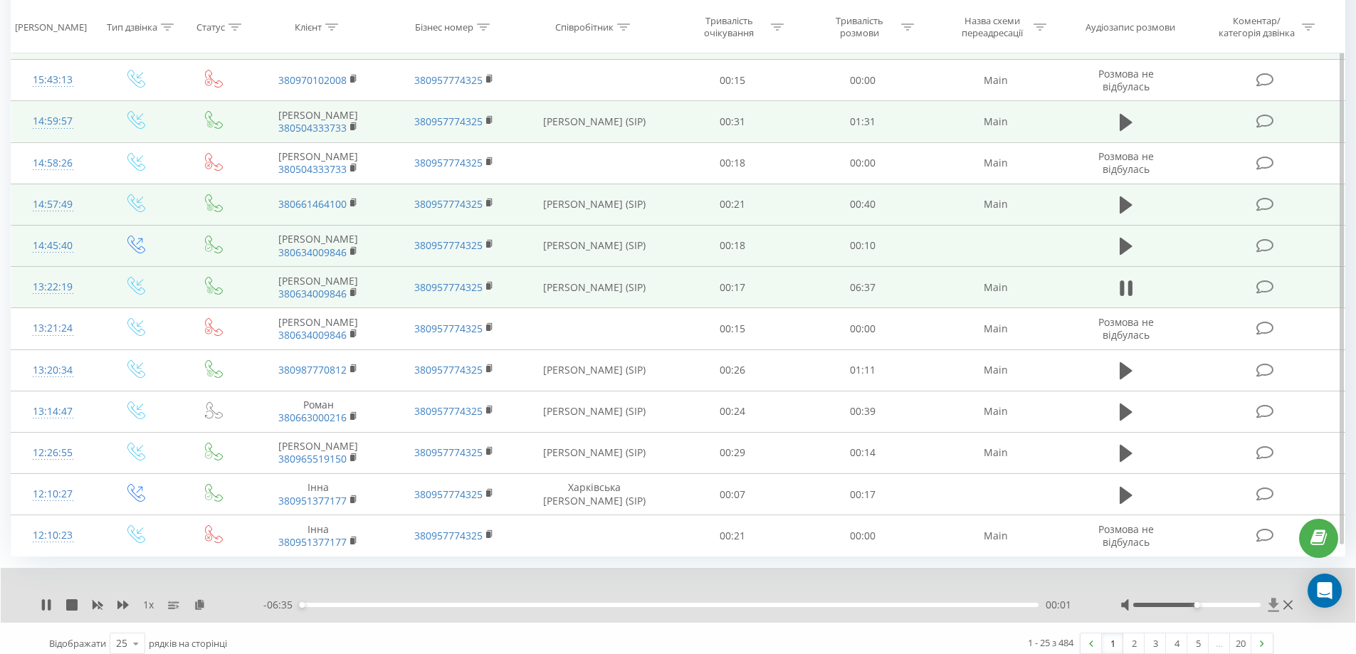
click at [1276, 598] on icon at bounding box center [1273, 605] width 12 height 14
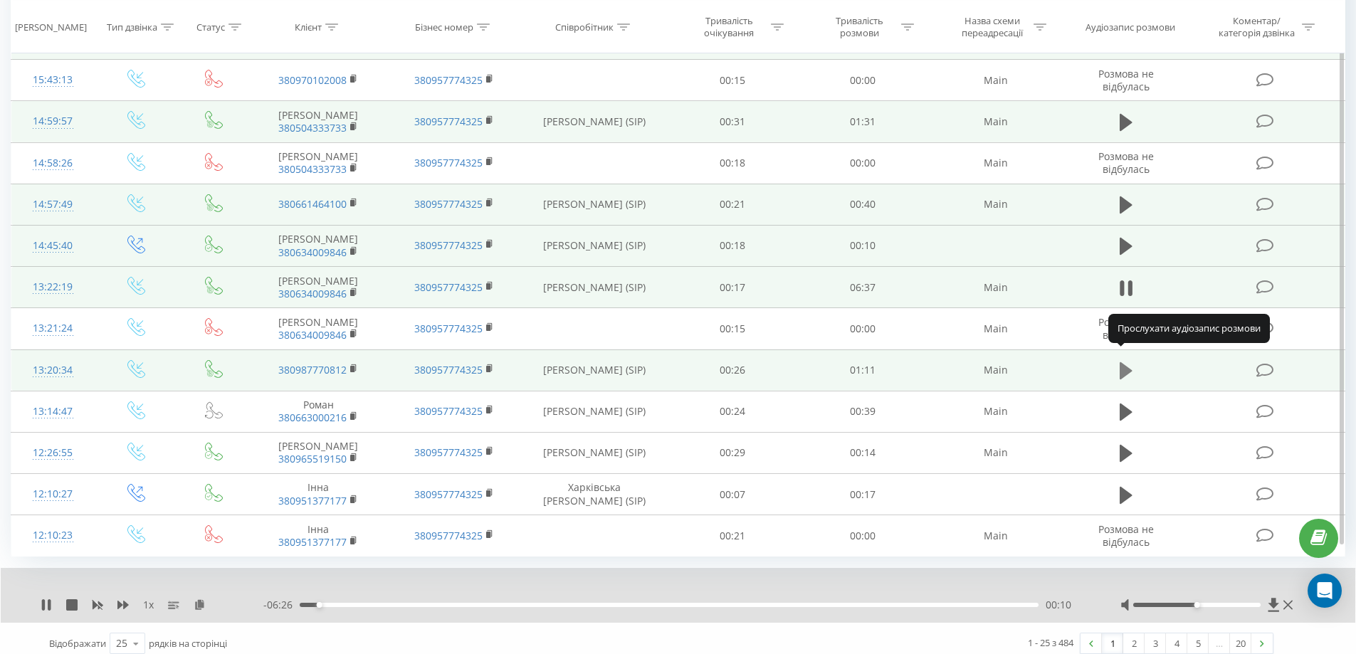
click at [1121, 362] on icon at bounding box center [1125, 370] width 13 height 17
click at [1272, 598] on icon at bounding box center [1273, 605] width 12 height 14
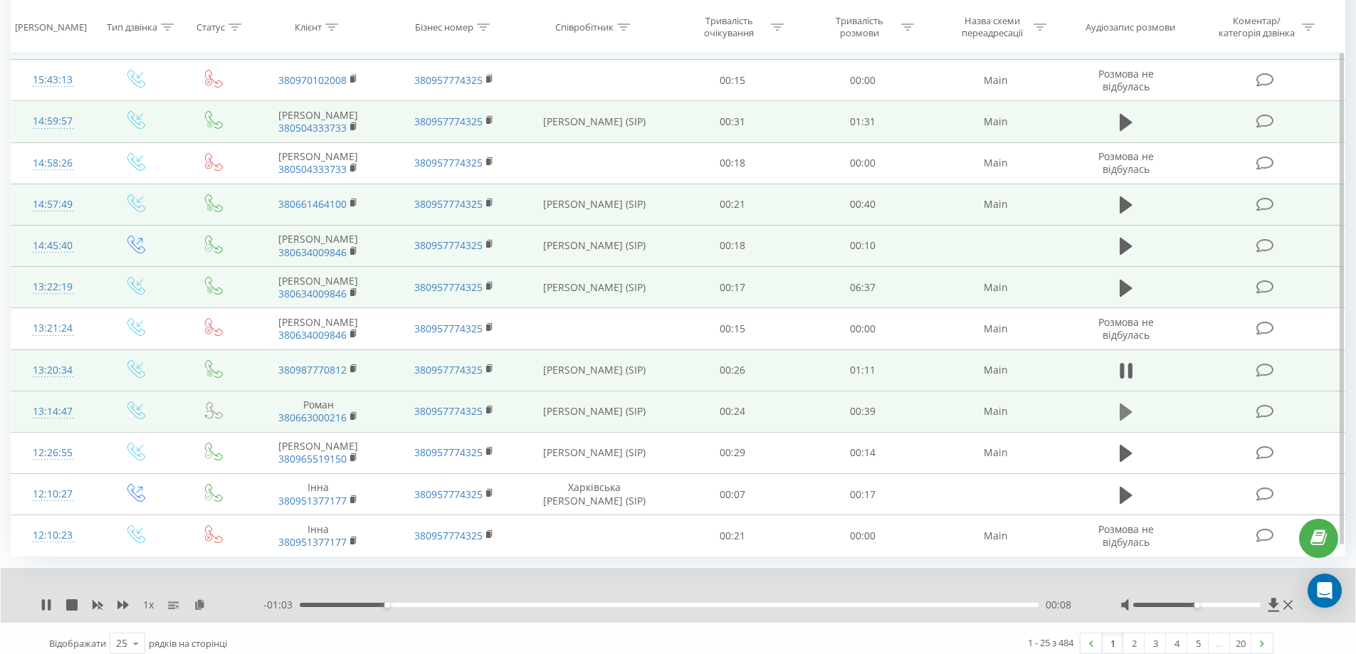
click at [1132, 401] on button at bounding box center [1125, 411] width 21 height 21
click at [1273, 602] on div "1 x - 00:37 00:02 00:02" at bounding box center [678, 595] width 1354 height 55
click at [1274, 598] on icon at bounding box center [1273, 605] width 11 height 14
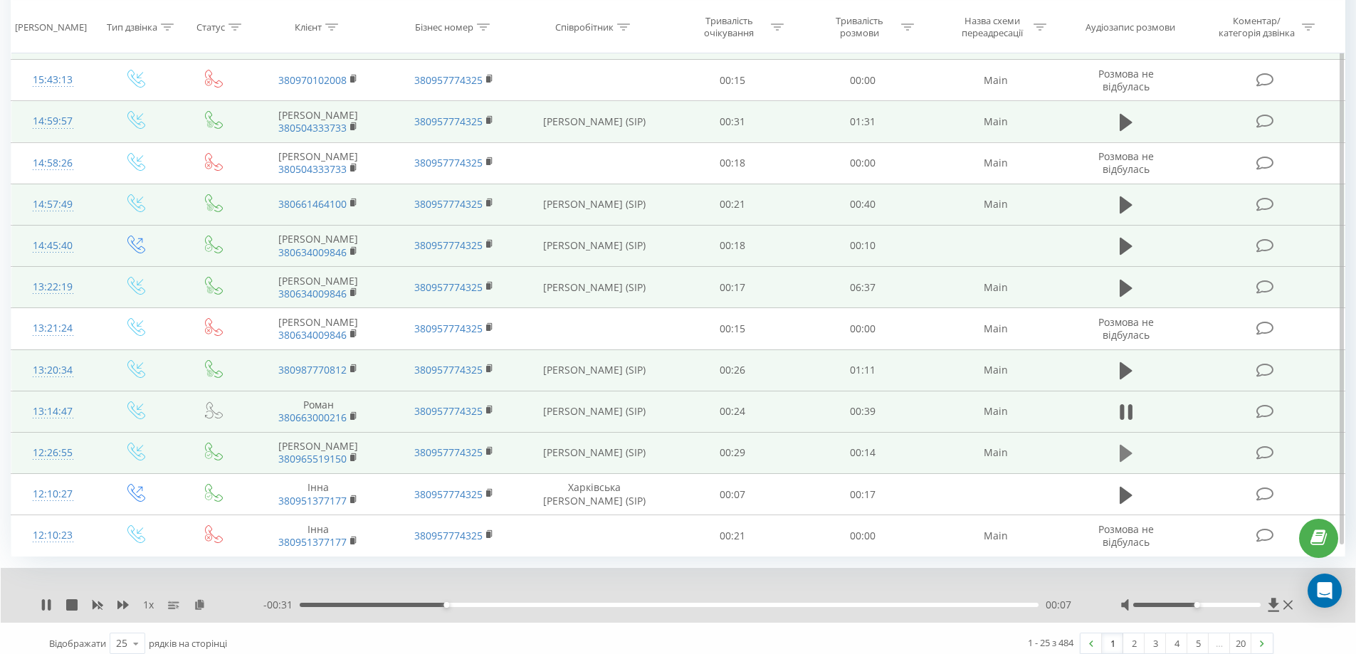
click at [1129, 445] on icon at bounding box center [1125, 453] width 13 height 17
click at [1270, 598] on icon at bounding box center [1273, 605] width 12 height 14
